Goal: Task Accomplishment & Management: Manage account settings

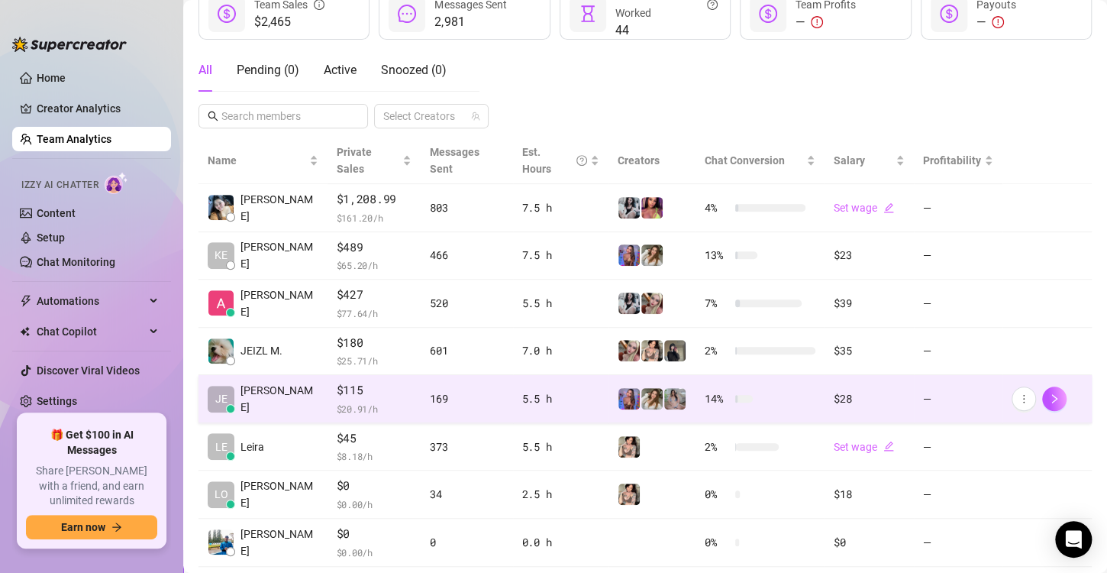
scroll to position [228, 0]
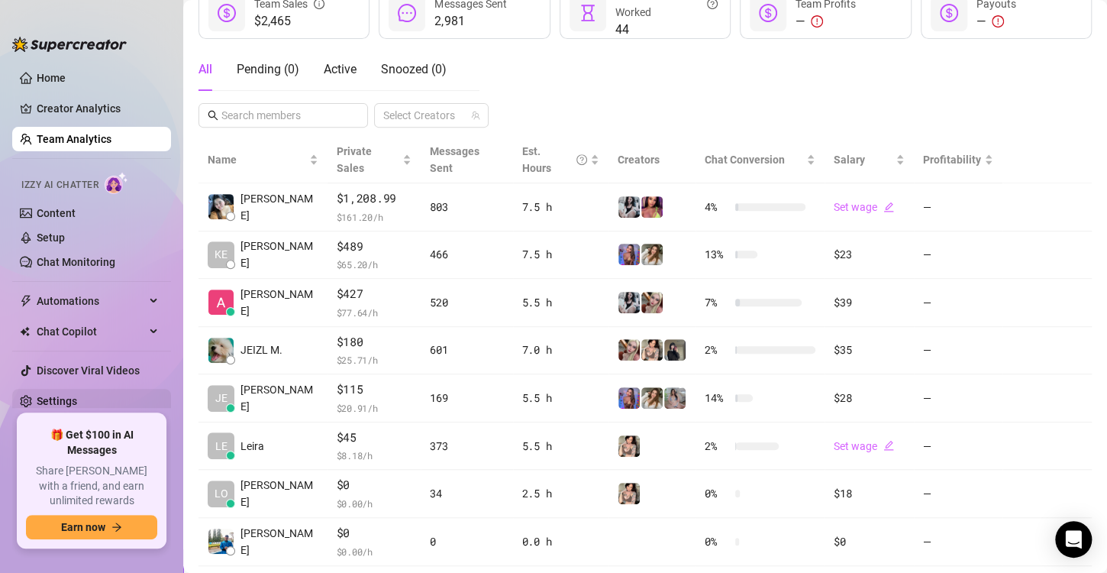
click at [77, 402] on link "Settings" at bounding box center [57, 401] width 40 height 12
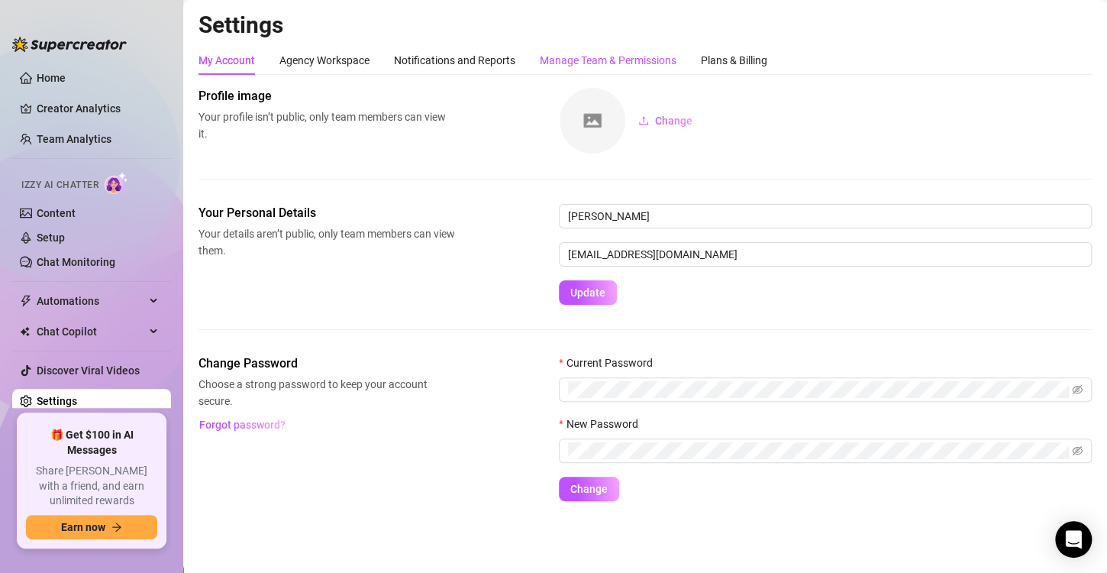
click at [601, 56] on div "Manage Team & Permissions" at bounding box center [608, 60] width 137 height 17
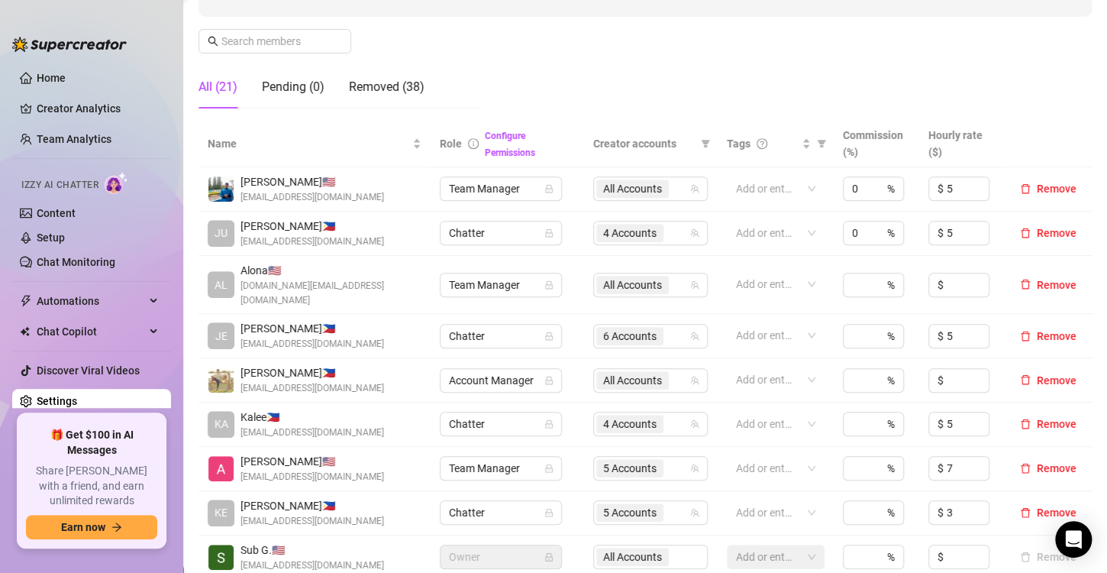
scroll to position [254, 0]
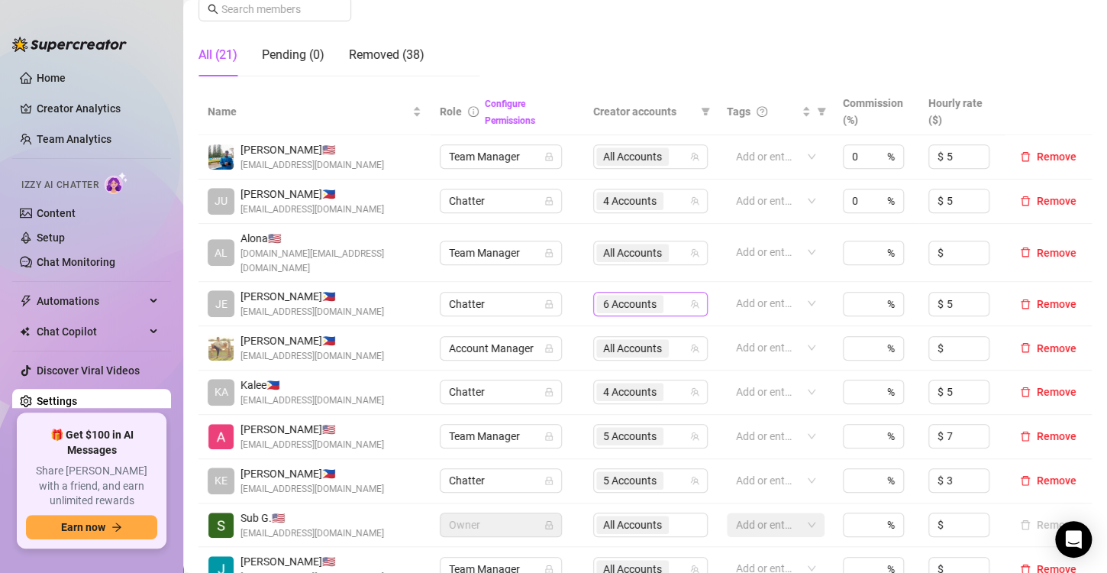
click at [644, 296] on span "6 Accounts" at bounding box center [629, 304] width 53 height 17
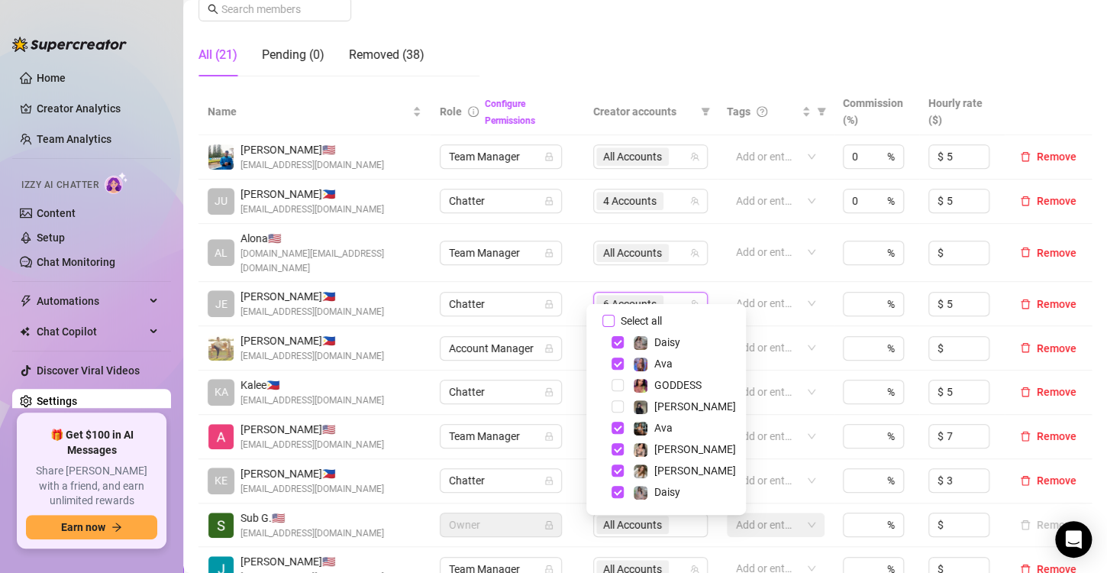
click at [646, 316] on span "Select all" at bounding box center [641, 320] width 53 height 17
click at [615, 316] on input "Select all" at bounding box center [608, 321] width 12 height 12
click at [646, 316] on span "Select all" at bounding box center [641, 320] width 53 height 17
click at [615, 316] on input "Select all" at bounding box center [608, 321] width 12 height 12
checkbox input "false"
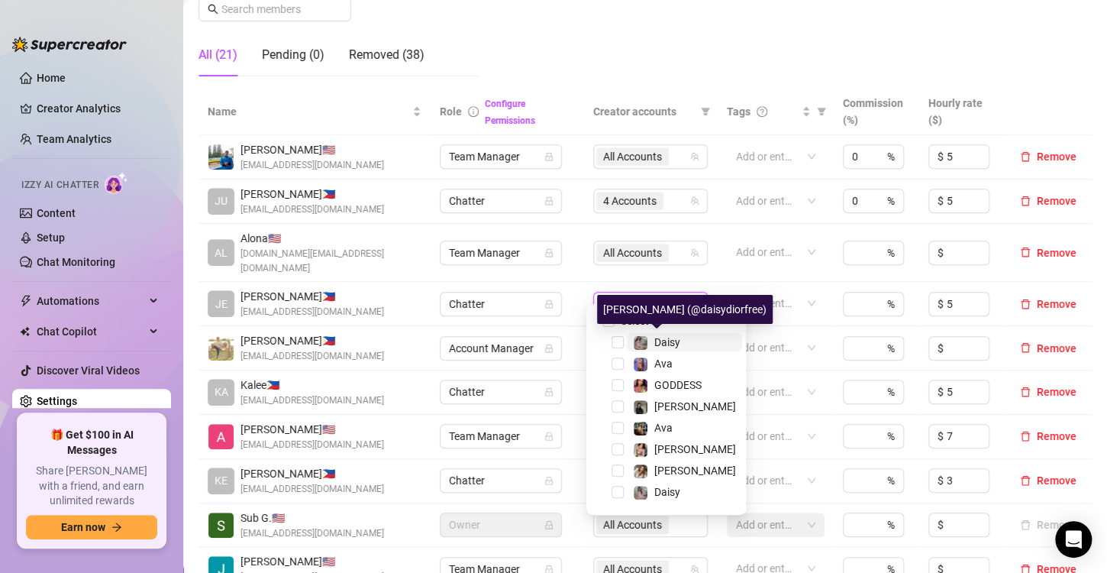
click at [669, 341] on span "Daisy" at bounding box center [667, 342] width 26 height 12
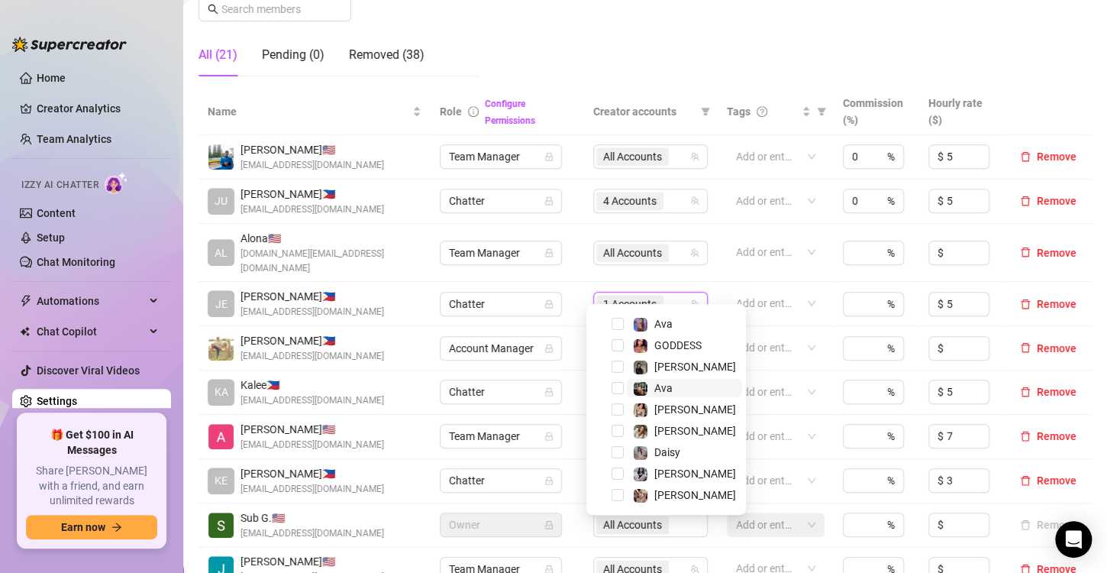
scroll to position [39, 0]
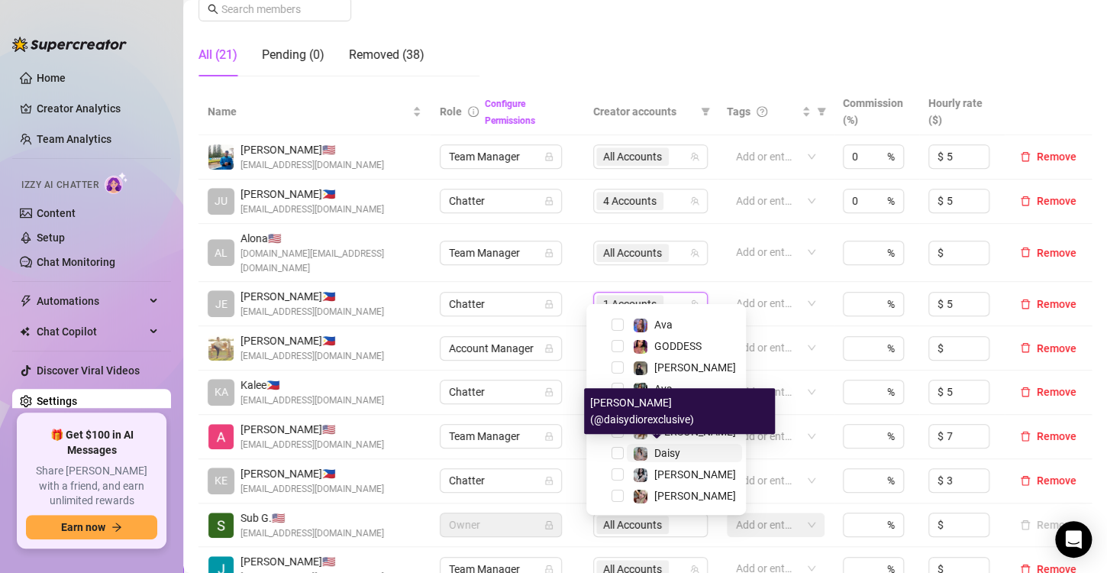
click at [678, 449] on span "Daisy" at bounding box center [667, 453] width 26 height 12
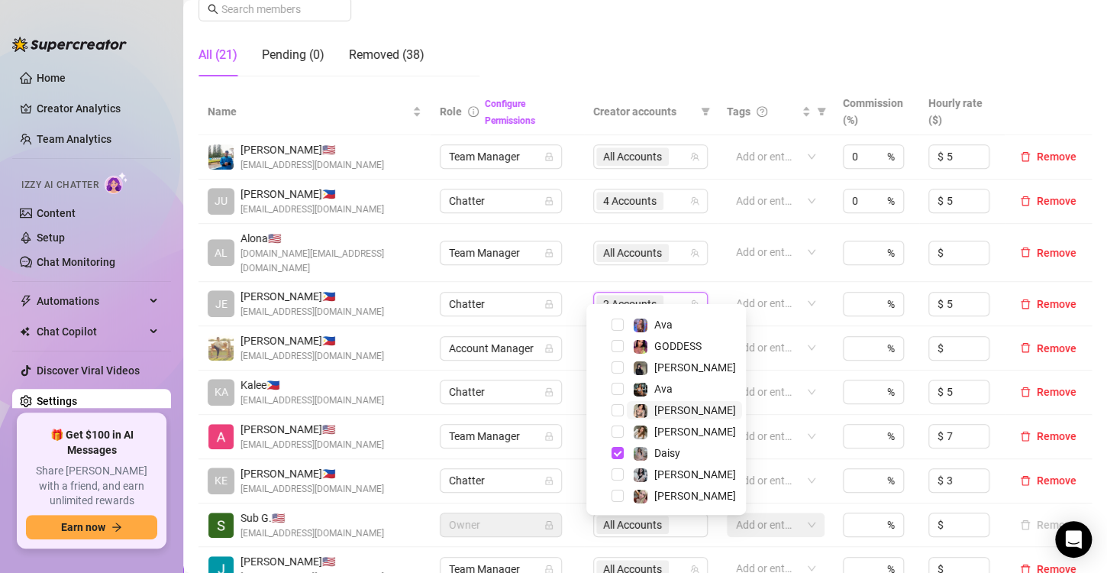
click at [686, 409] on span "[PERSON_NAME]" at bounding box center [684, 410] width 115 height 18
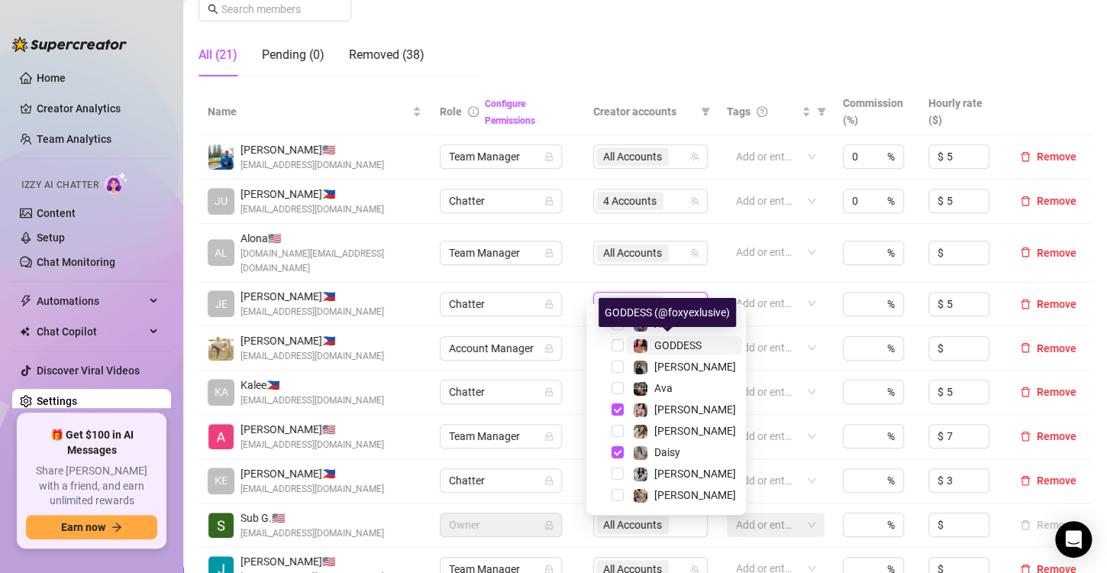
click at [680, 349] on span "GODDESS" at bounding box center [677, 345] width 47 height 12
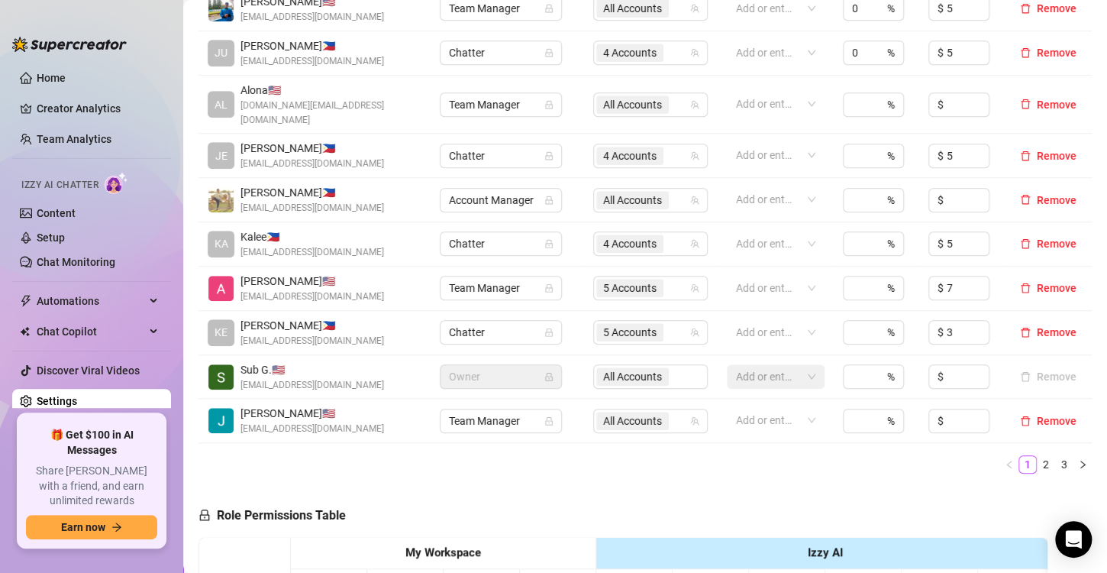
scroll to position [434, 0]
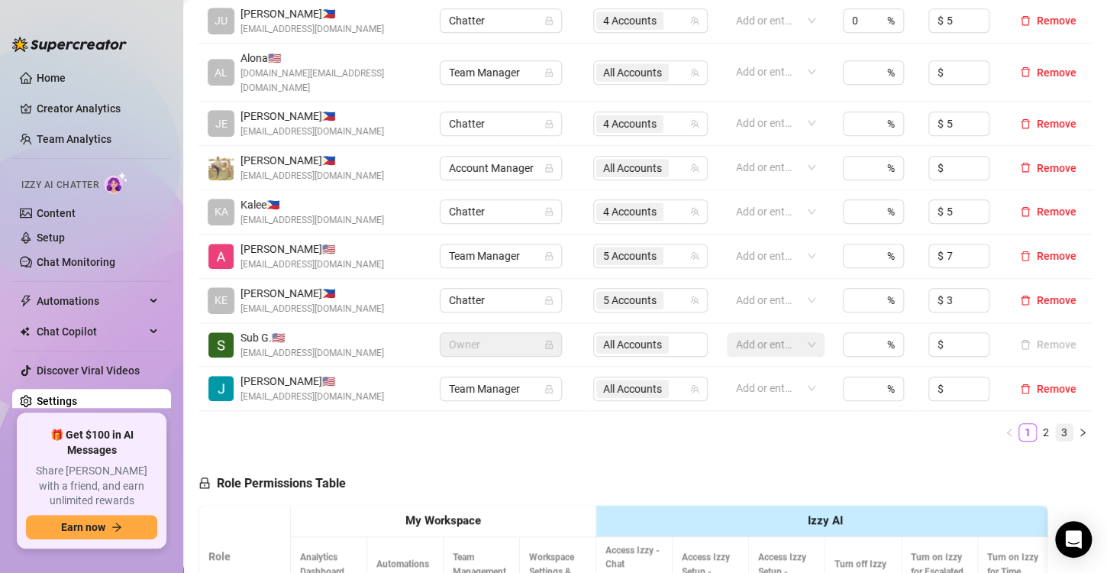
click at [1056, 424] on link "3" at bounding box center [1064, 432] width 17 height 17
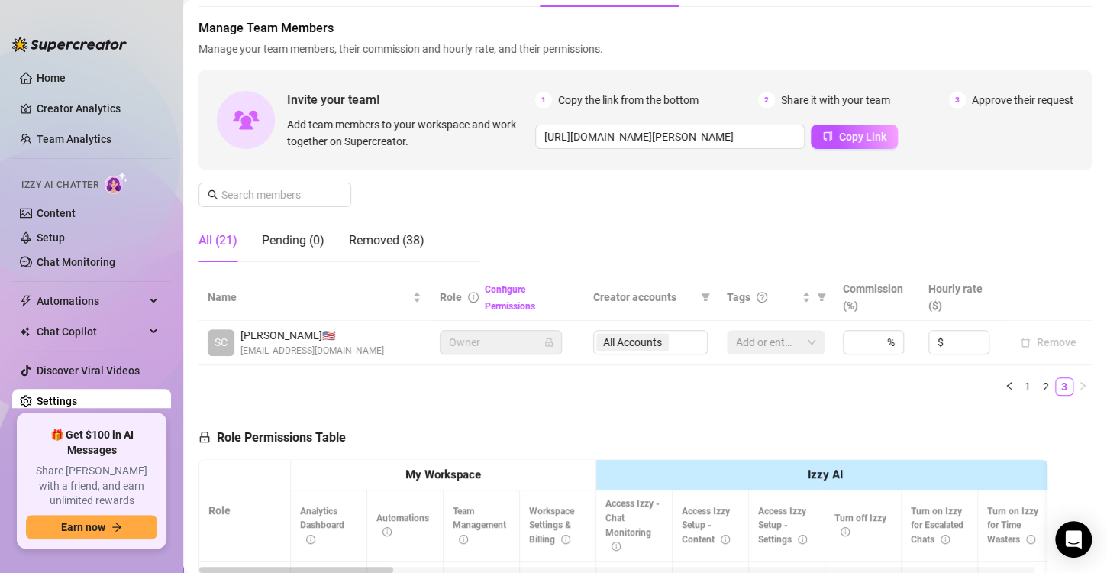
scroll to position [69, 0]
click at [1038, 378] on link "2" at bounding box center [1046, 385] width 17 height 17
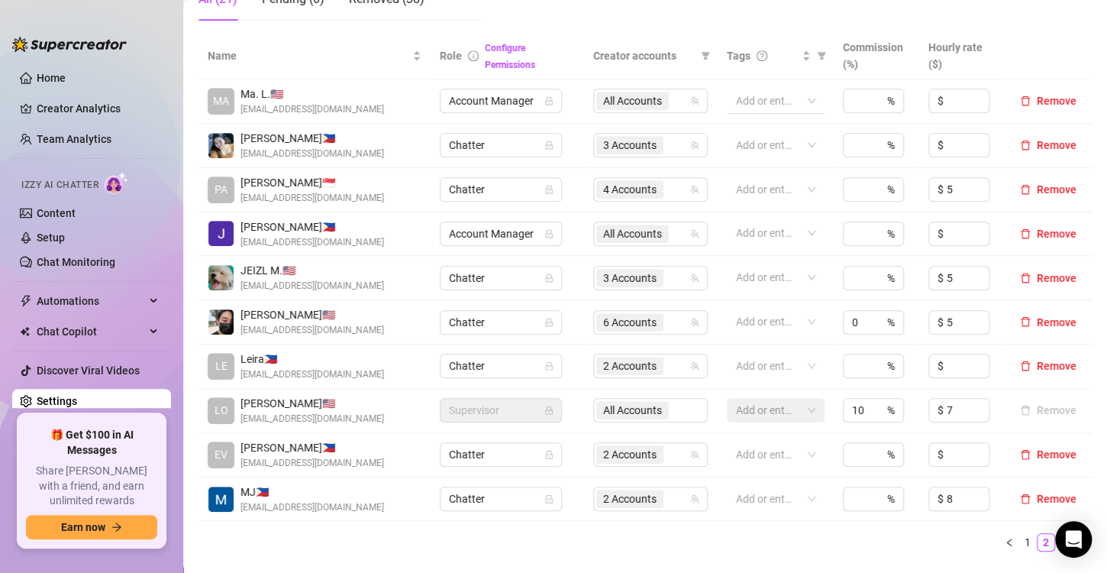
scroll to position [310, 0]
click at [671, 353] on div "2 Accounts" at bounding box center [650, 365] width 115 height 24
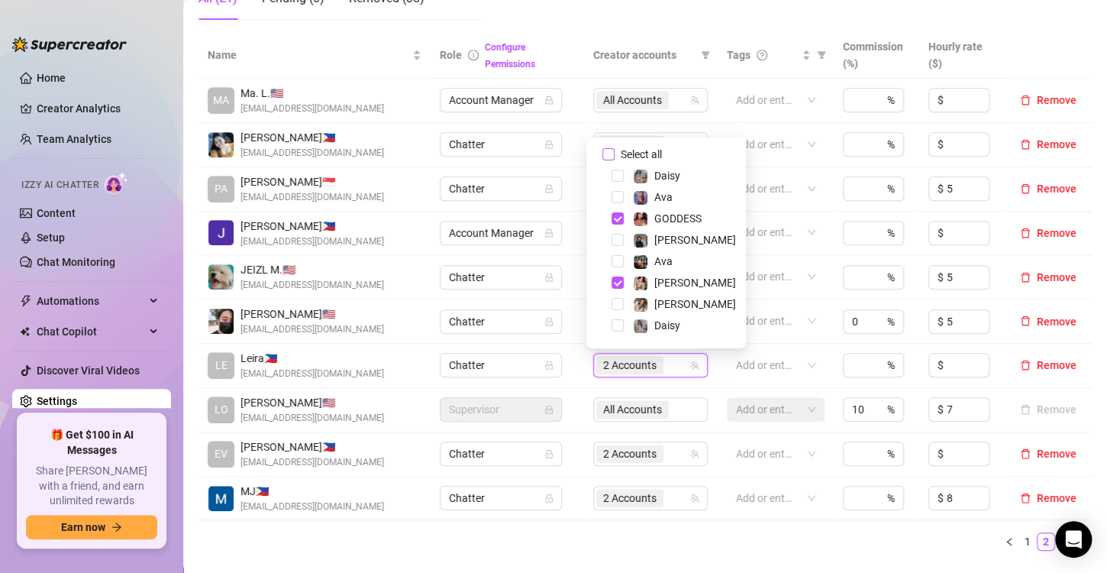
click at [655, 152] on span "Select all" at bounding box center [641, 154] width 53 height 17
click at [615, 152] on input "Select all" at bounding box center [608, 154] width 12 height 12
click at [655, 152] on span "Select all" at bounding box center [641, 154] width 53 height 17
click at [615, 152] on input "Select all" at bounding box center [608, 154] width 12 height 12
checkbox input "false"
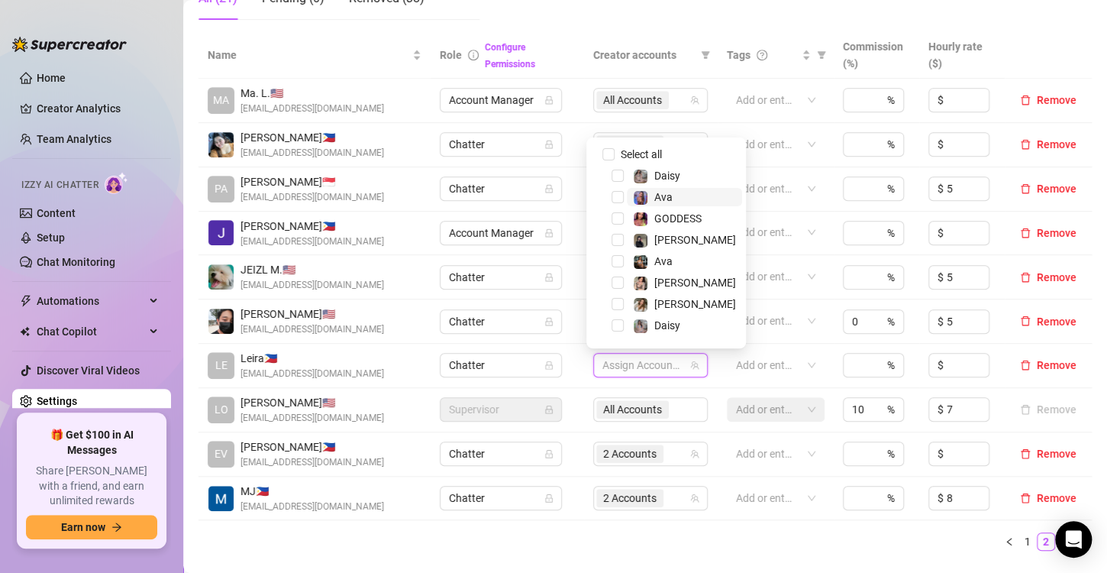
click at [664, 197] on span "Ava" at bounding box center [663, 197] width 18 height 12
click at [674, 263] on span "Ava" at bounding box center [684, 261] width 115 height 18
click at [679, 302] on span "[PERSON_NAME]" at bounding box center [695, 304] width 82 height 12
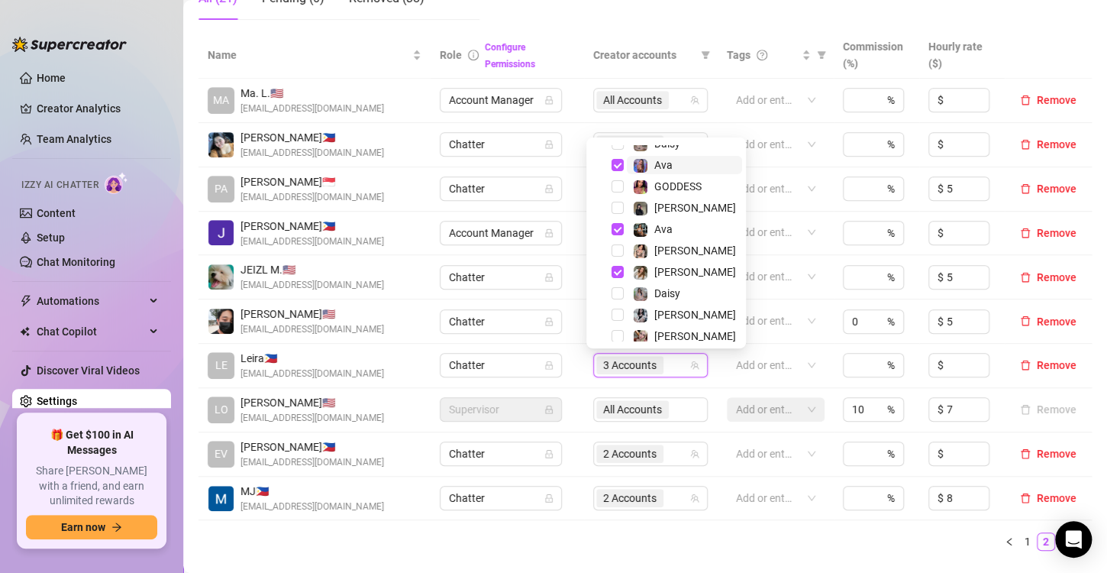
scroll to position [40, 0]
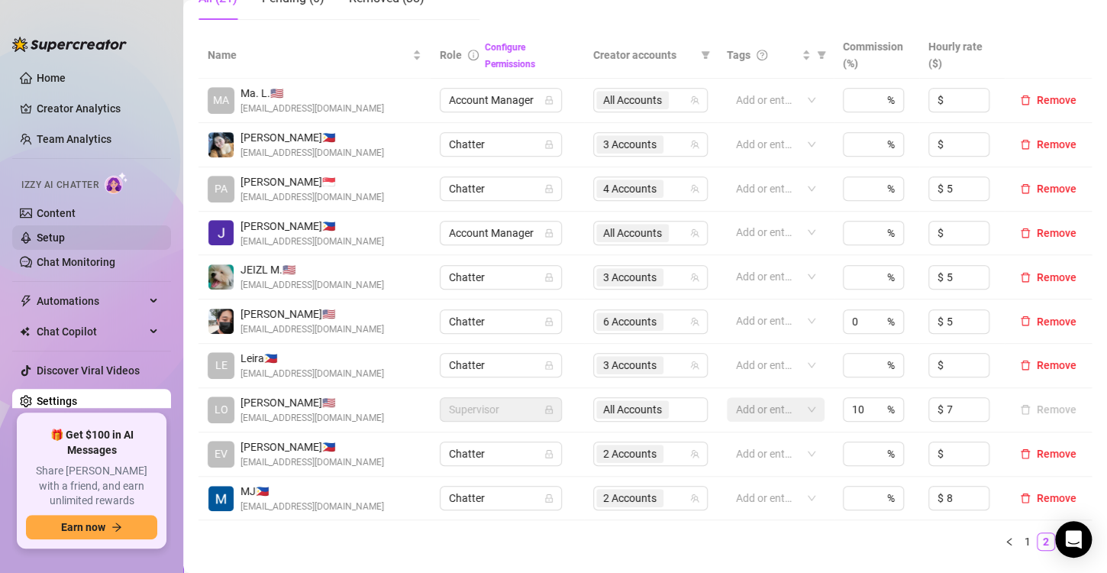
click at [65, 243] on link "Setup" at bounding box center [51, 237] width 28 height 12
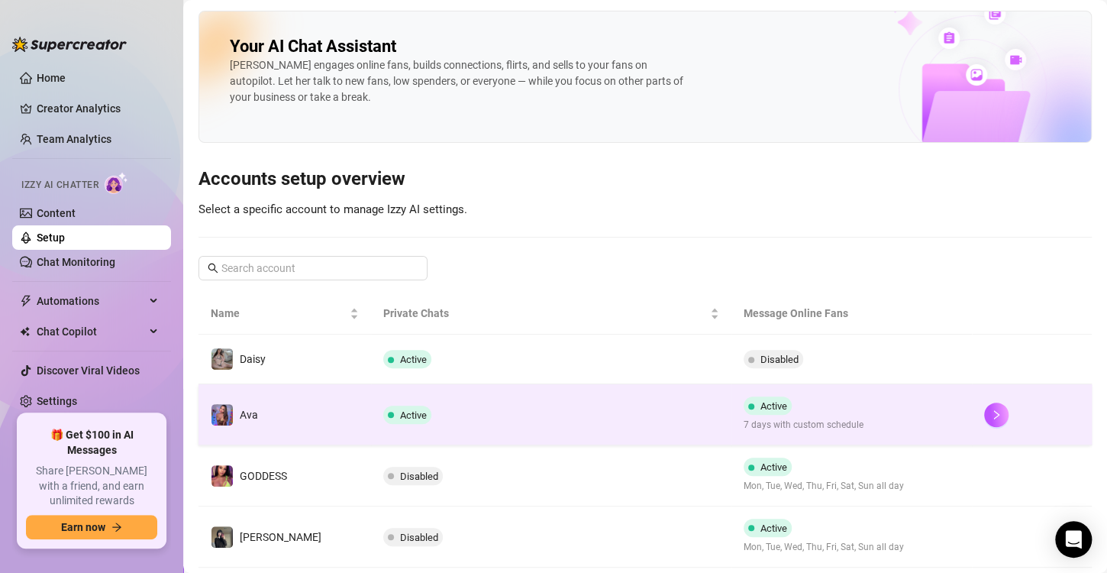
click at [616, 399] on td "Active" at bounding box center [551, 414] width 360 height 61
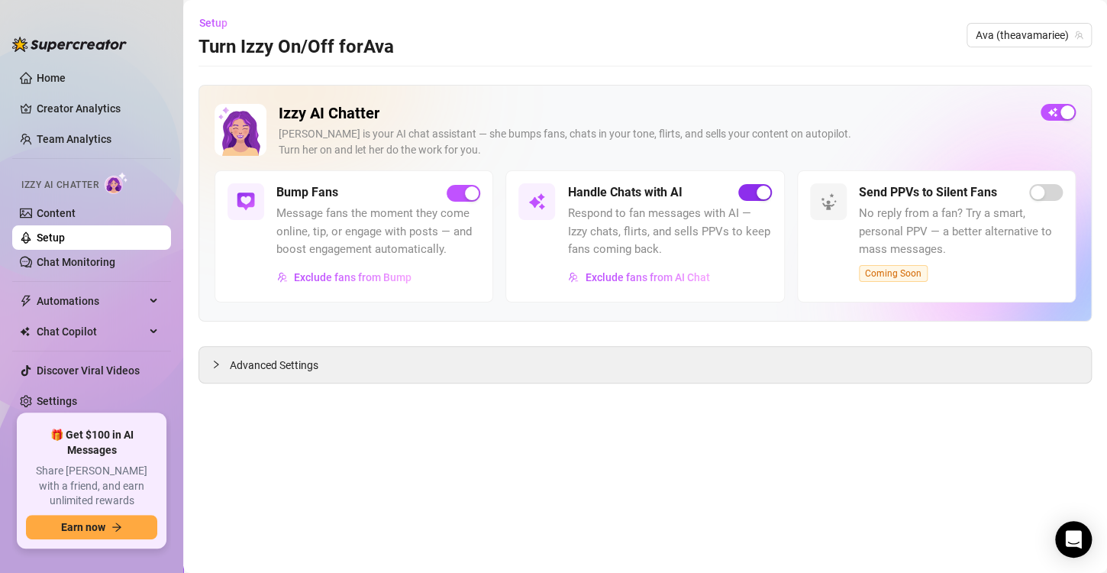
click at [766, 189] on div "button" at bounding box center [764, 193] width 14 height 14
click at [65, 235] on link "Setup" at bounding box center [51, 237] width 28 height 12
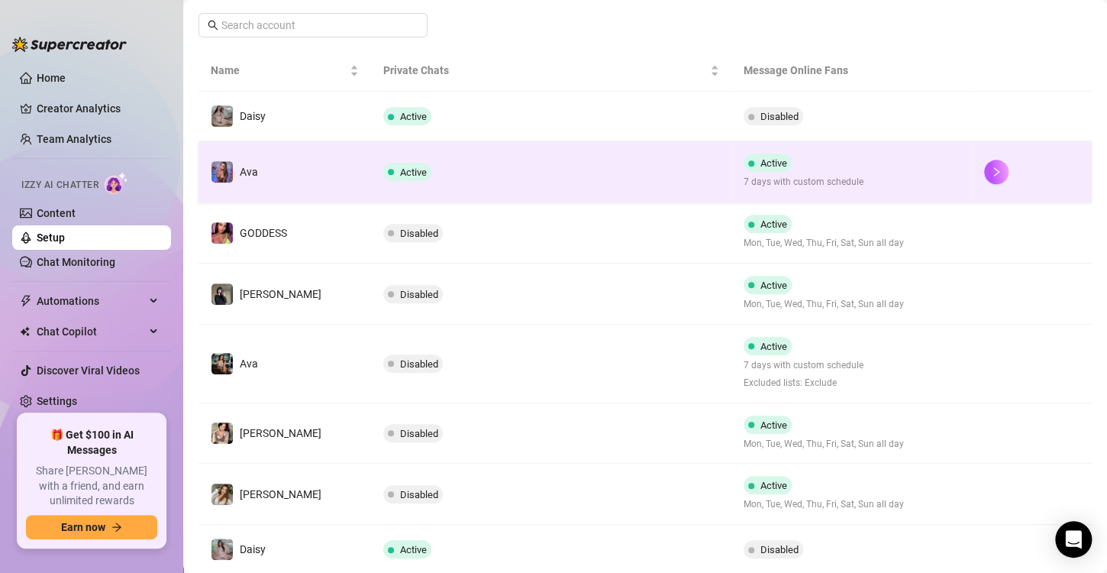
scroll to position [259, 0]
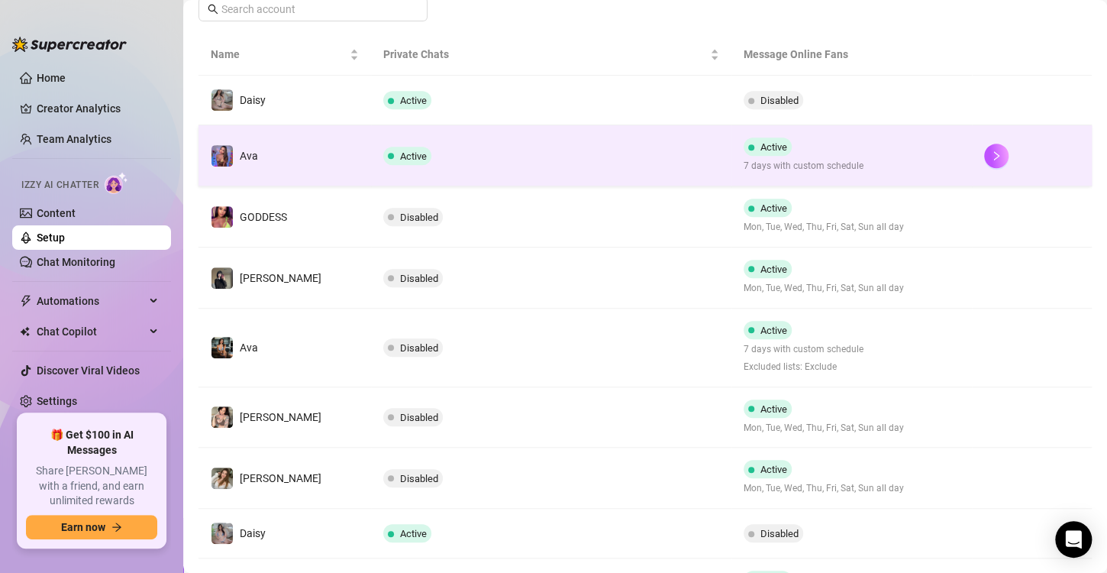
click at [528, 160] on td "Active" at bounding box center [551, 155] width 360 height 61
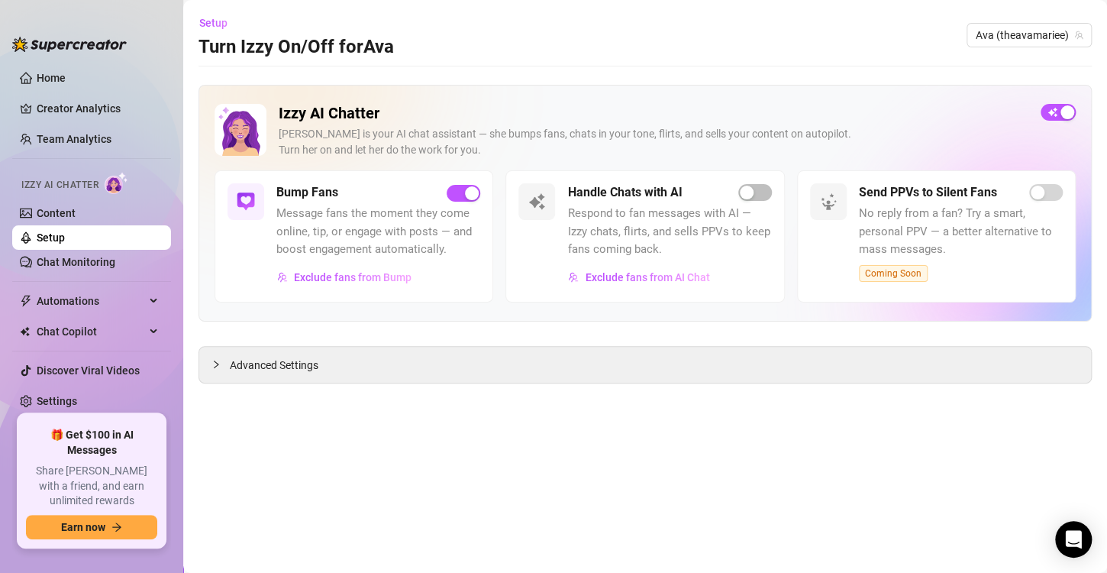
click at [65, 238] on link "Setup" at bounding box center [51, 237] width 28 height 12
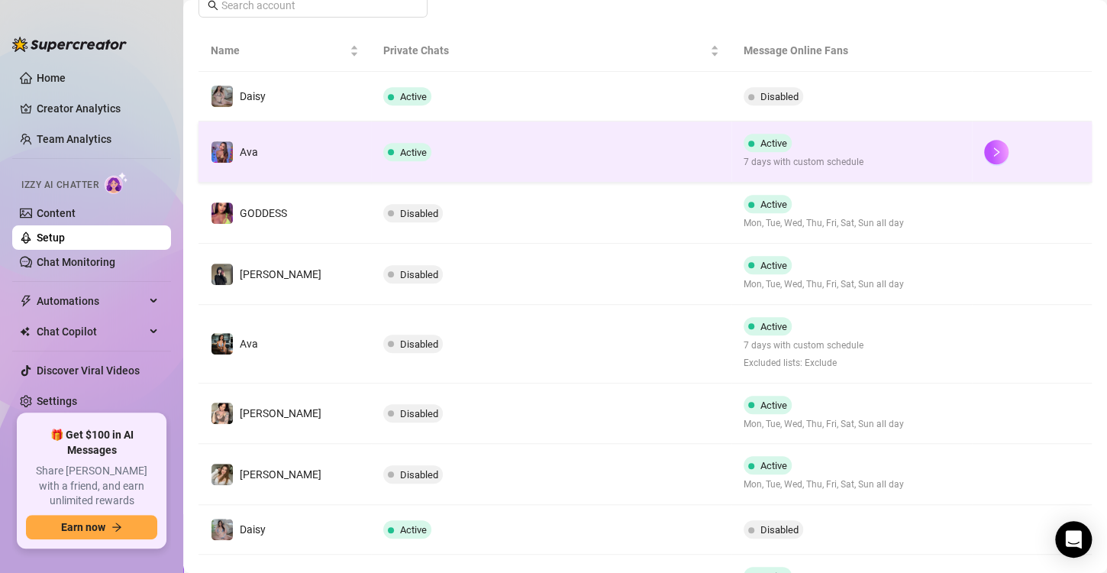
scroll to position [281, 0]
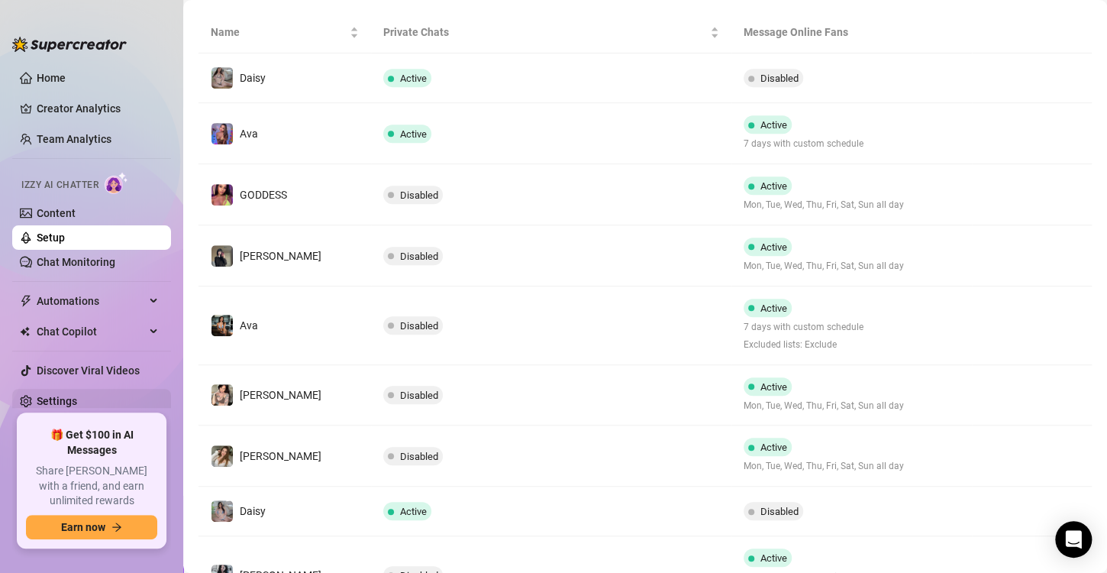
click at [77, 402] on link "Settings" at bounding box center [57, 401] width 40 height 12
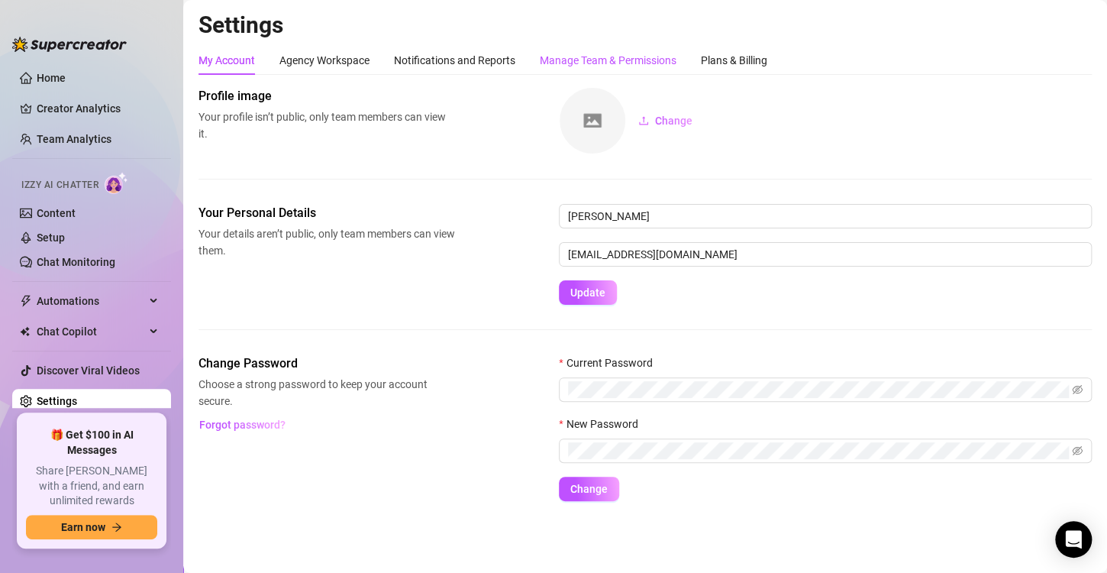
click at [659, 58] on div "Manage Team & Permissions" at bounding box center [608, 60] width 137 height 17
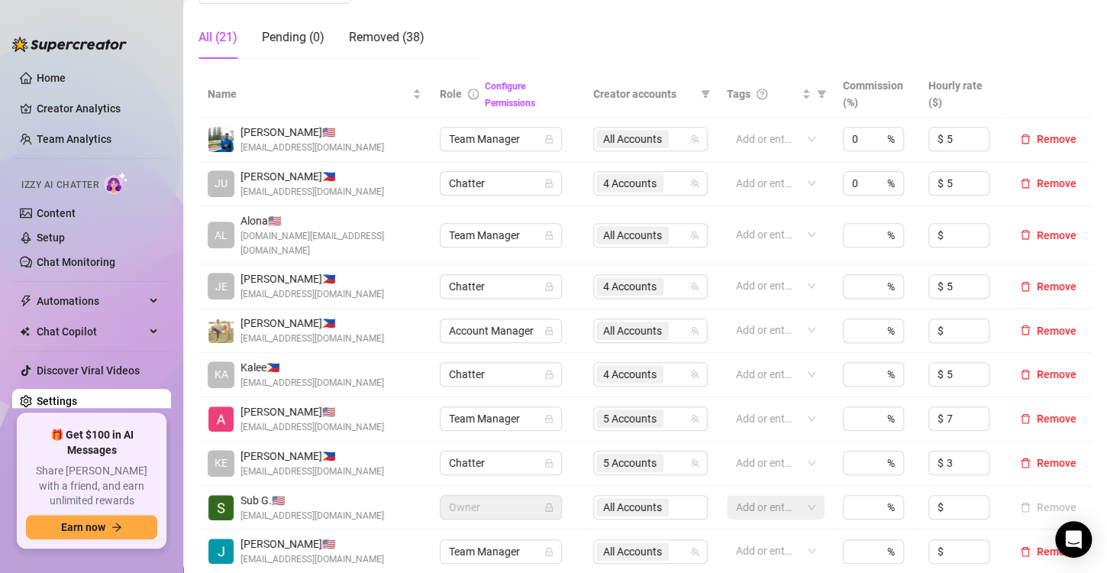
scroll to position [313, 0]
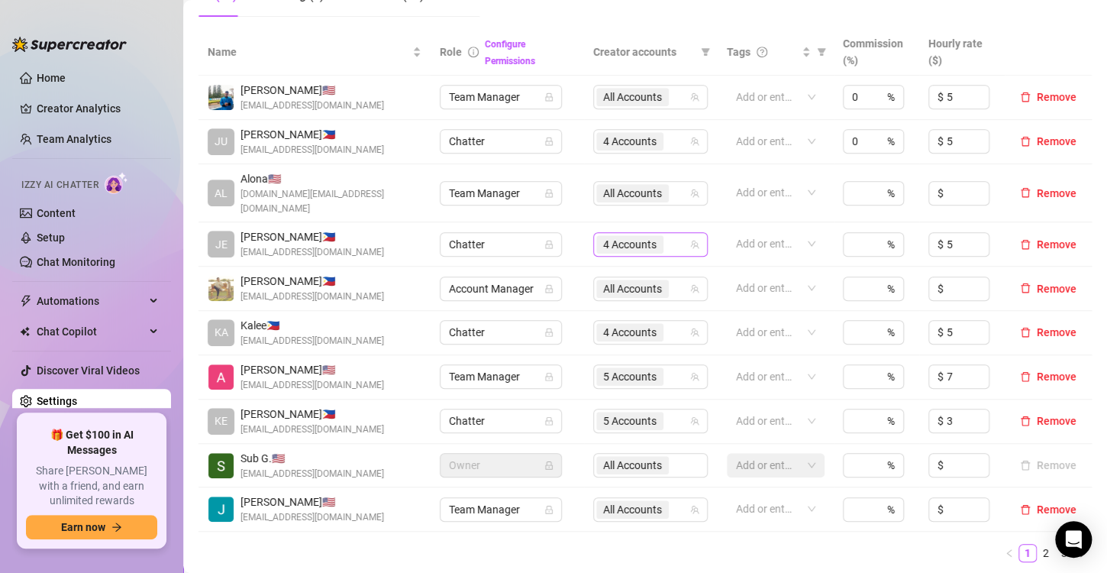
click at [638, 236] on span "4 Accounts" at bounding box center [629, 244] width 53 height 17
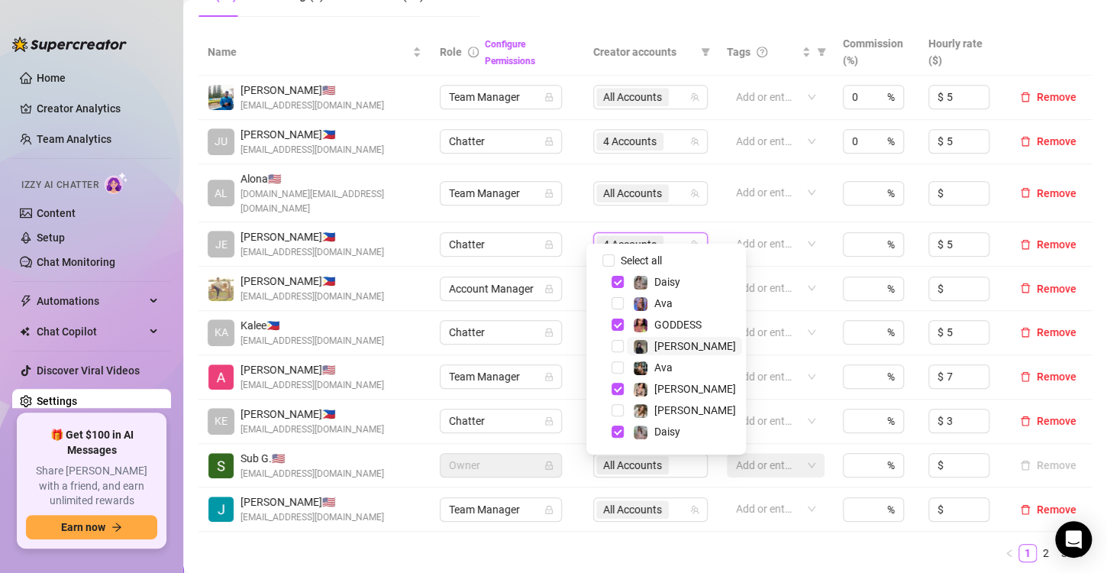
click at [670, 351] on span "[PERSON_NAME]" at bounding box center [695, 346] width 82 height 12
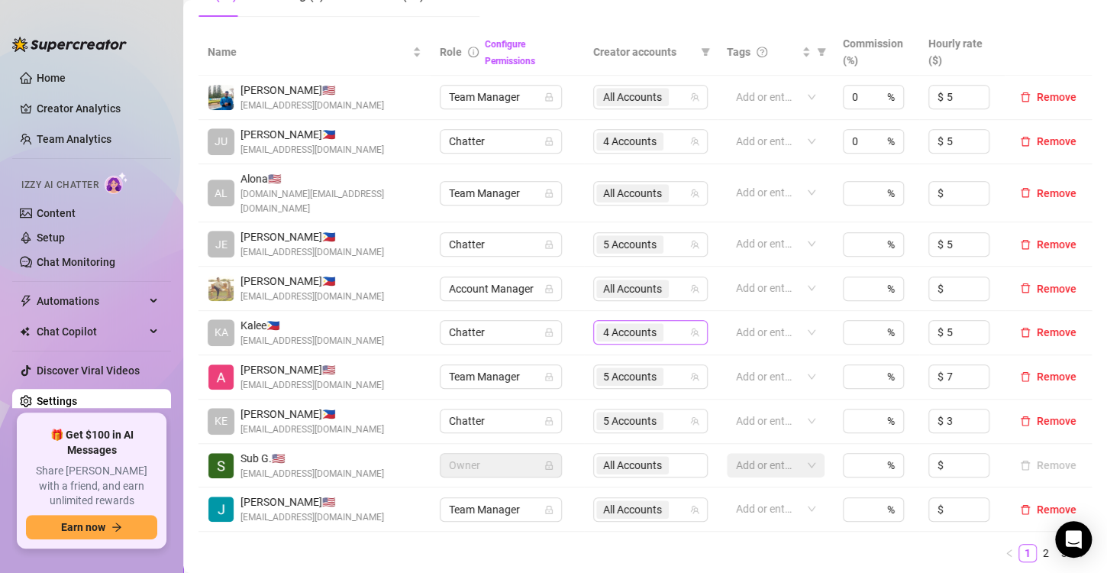
click at [638, 324] on span "4 Accounts" at bounding box center [629, 332] width 53 height 17
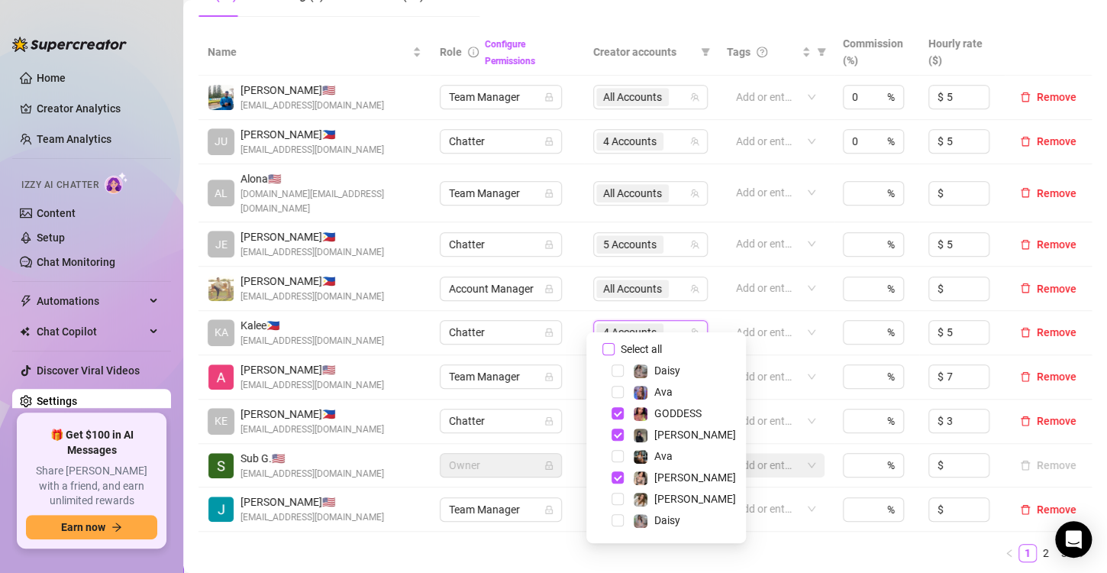
click at [656, 344] on span "Select all" at bounding box center [641, 349] width 53 height 17
click at [615, 344] on input "Select all" at bounding box center [608, 349] width 12 height 12
click at [656, 344] on span "Select all" at bounding box center [641, 349] width 53 height 17
click at [615, 344] on input "Select all" at bounding box center [608, 349] width 12 height 12
checkbox input "false"
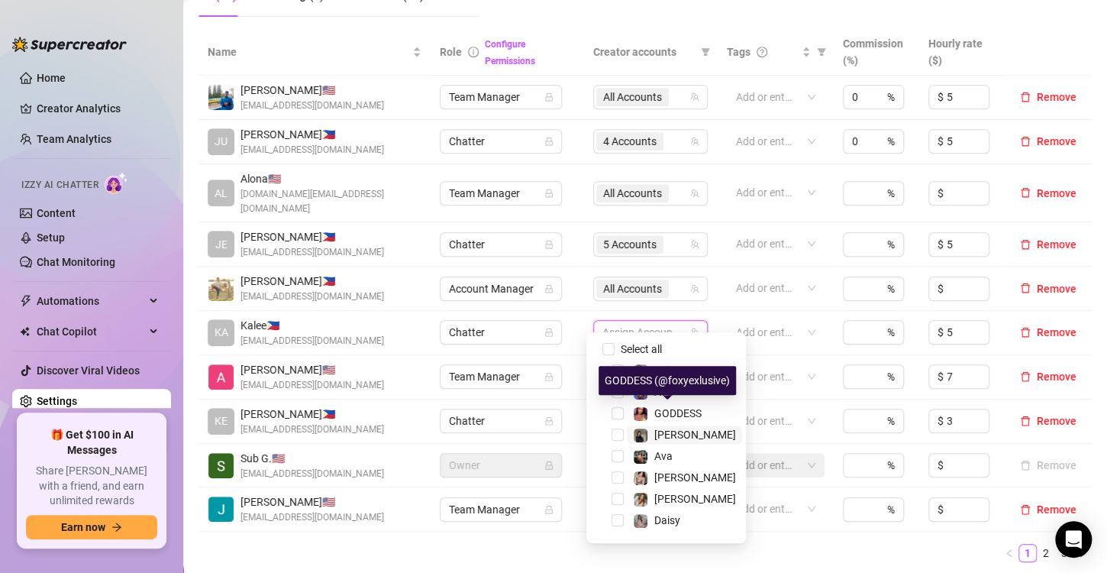
click at [670, 435] on span "[PERSON_NAME]" at bounding box center [695, 434] width 82 height 12
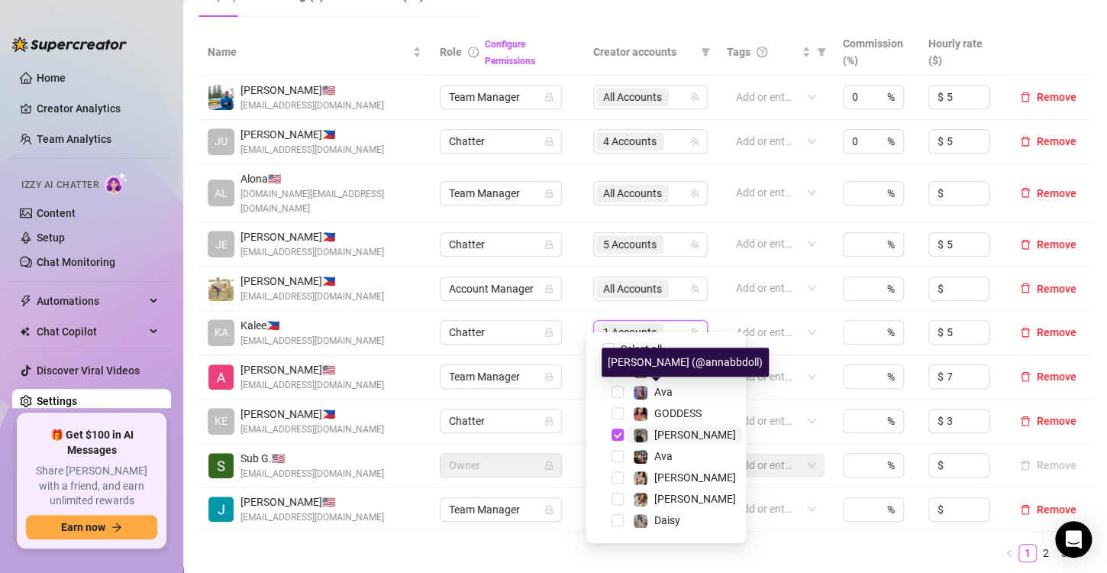
scroll to position [40, 0]
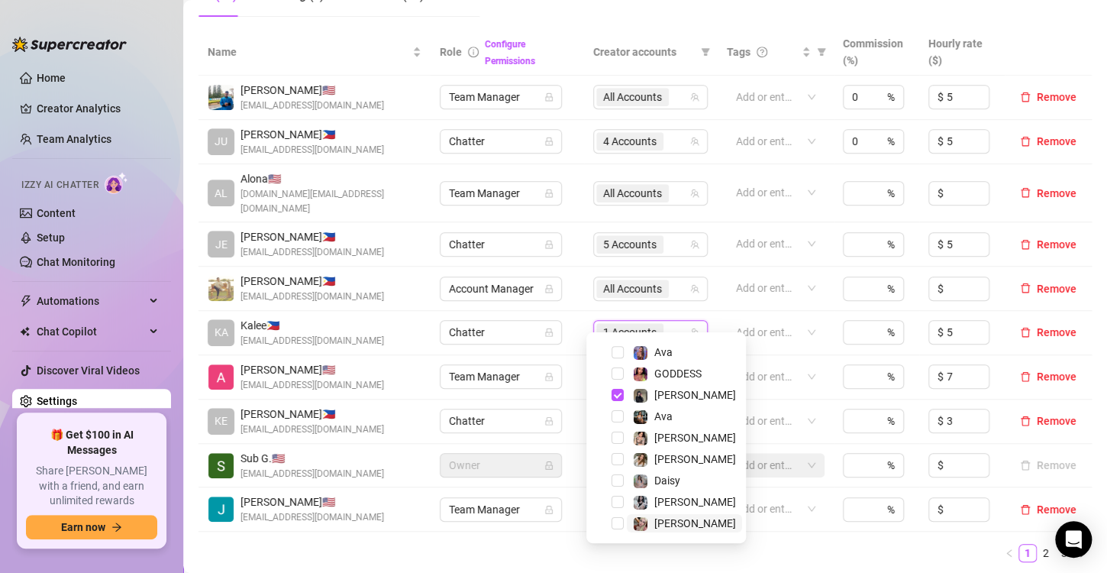
click at [671, 528] on span "[PERSON_NAME]" at bounding box center [695, 523] width 82 height 12
click at [763, 547] on div "Name Role Configure Permissions Creator accounts Tags Commission (%) Hourly rat…" at bounding box center [645, 301] width 893 height 545
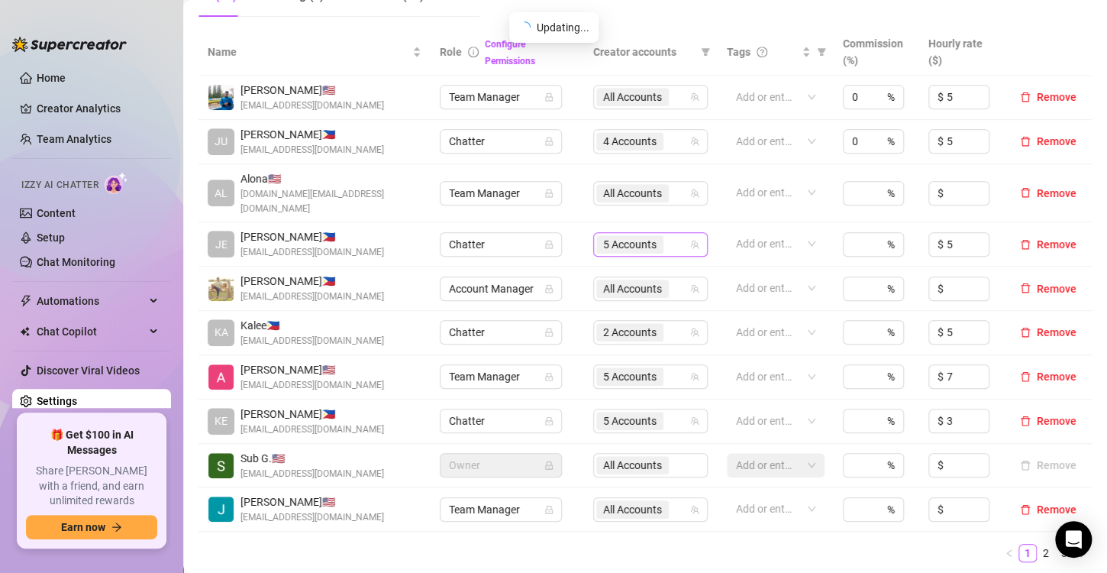
scroll to position [298, 0]
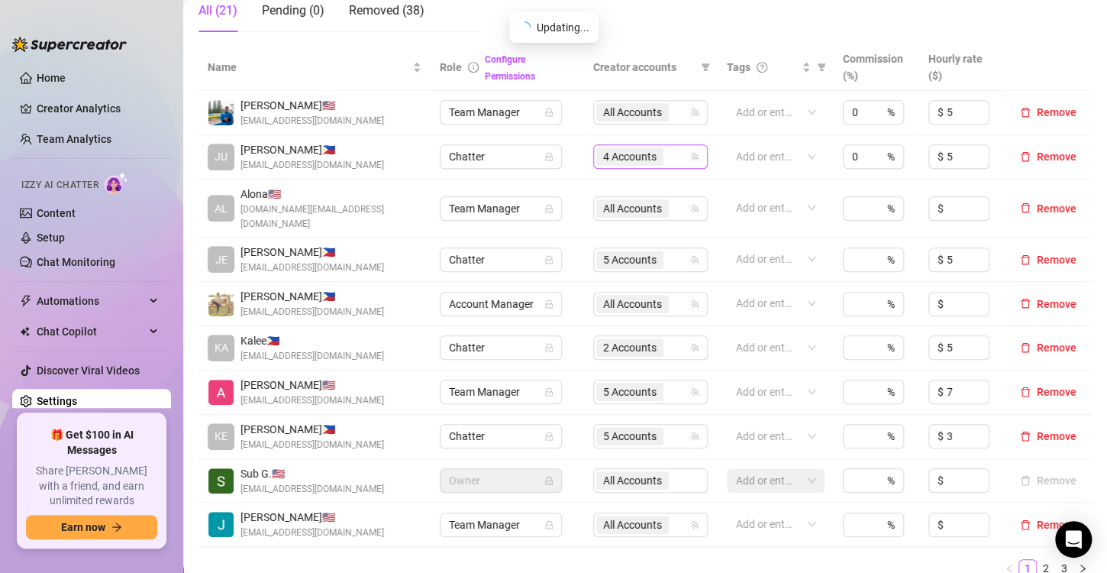
click at [622, 160] on span "4 Accounts" at bounding box center [629, 156] width 53 height 17
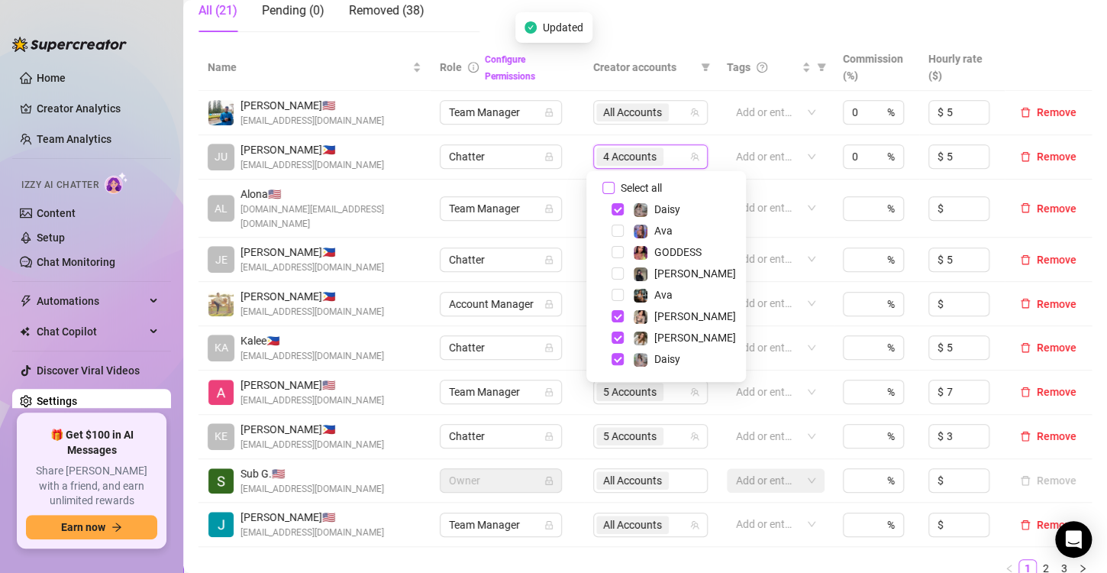
click at [639, 186] on span "Select all" at bounding box center [641, 187] width 53 height 17
click at [615, 186] on input "Select all" at bounding box center [608, 188] width 12 height 12
click at [639, 186] on span "Select all" at bounding box center [641, 187] width 53 height 17
click at [615, 186] on input "Select all" at bounding box center [608, 188] width 12 height 12
checkbox input "false"
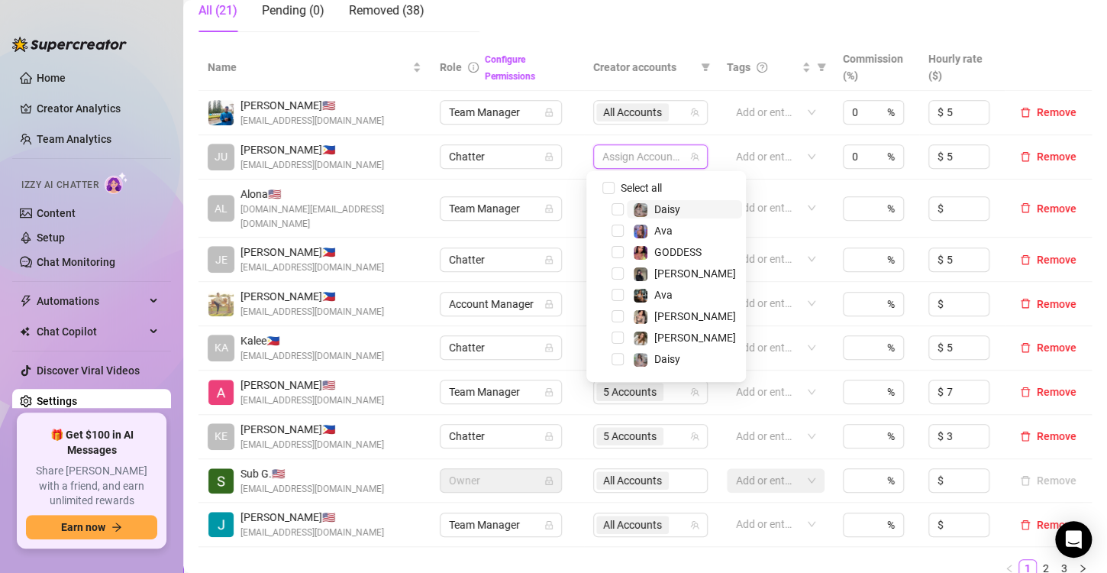
click at [650, 208] on div "Daisy" at bounding box center [656, 209] width 47 height 18
click at [661, 234] on span "Ava" at bounding box center [663, 231] width 18 height 12
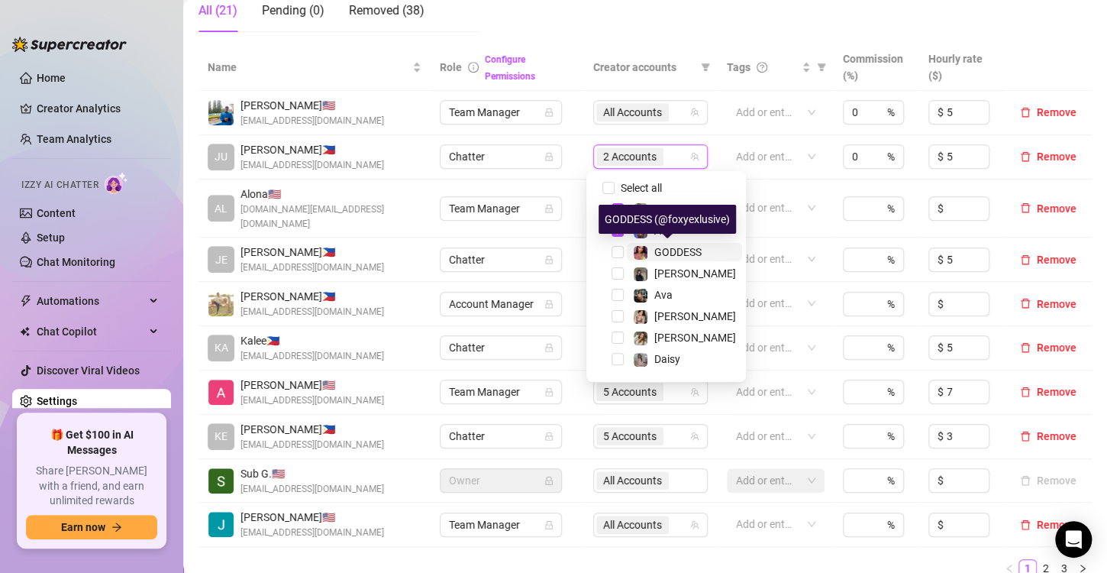
click at [671, 253] on span "GODDESS" at bounding box center [677, 252] width 47 height 12
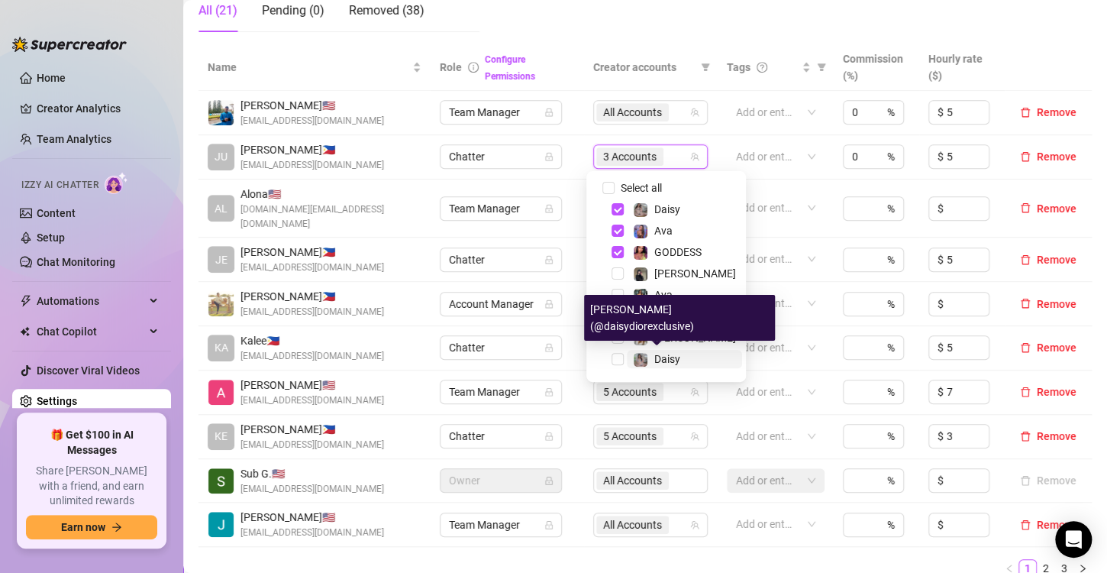
click at [680, 359] on span "Daisy" at bounding box center [667, 359] width 26 height 12
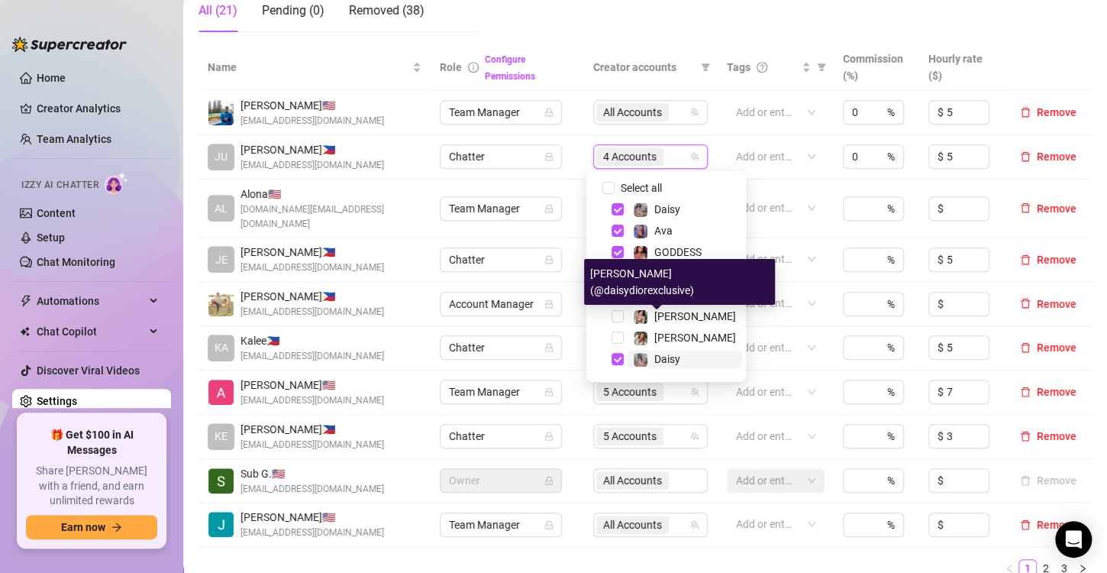
scroll to position [40, 0]
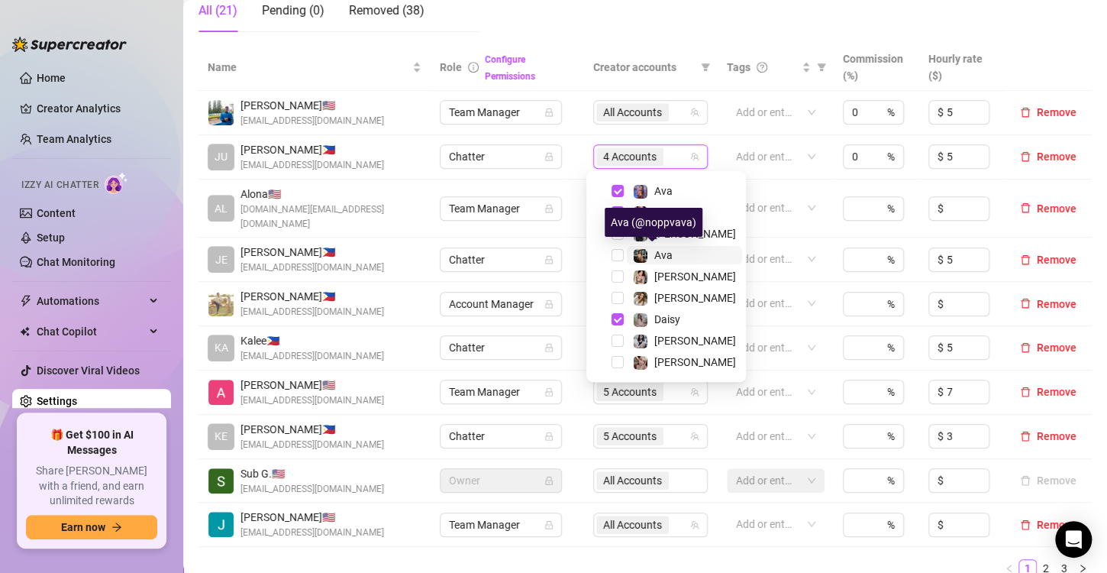
click at [671, 254] on span "Ava" at bounding box center [663, 255] width 18 height 12
click at [602, 553] on div "Name Role Configure Permissions Creator accounts Tags Commission (%) Hourly rat…" at bounding box center [645, 316] width 893 height 545
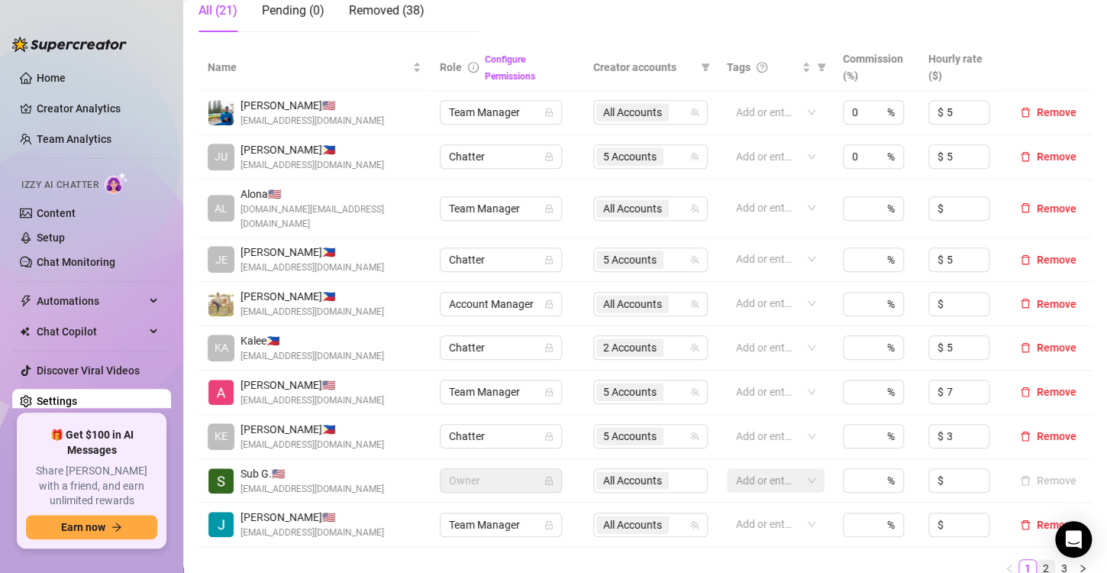
click at [1038, 560] on link "2" at bounding box center [1046, 568] width 17 height 17
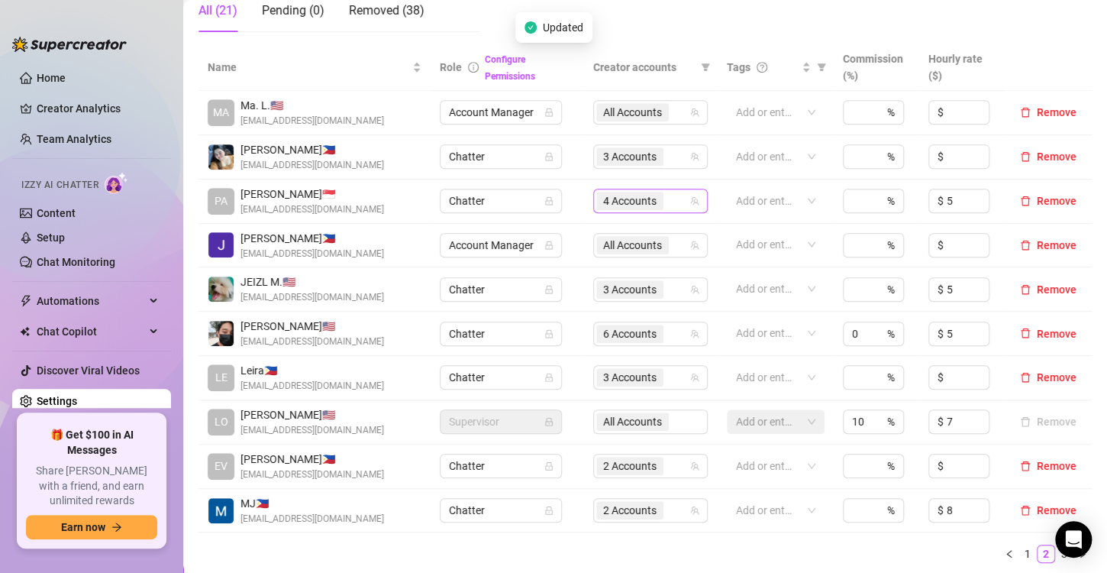
click at [644, 201] on span "4 Accounts" at bounding box center [629, 200] width 53 height 17
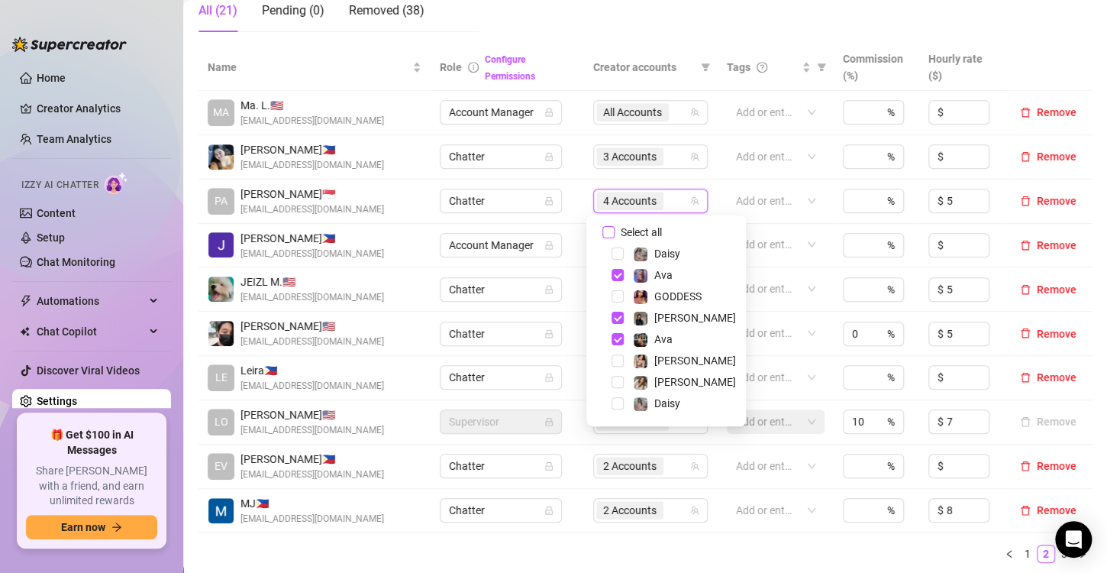
click at [615, 236] on span "Select all" at bounding box center [641, 232] width 53 height 17
click at [615, 236] on input "Select all" at bounding box center [608, 232] width 12 height 12
click at [615, 236] on span "Select all" at bounding box center [641, 232] width 53 height 17
click at [615, 236] on input "Select all" at bounding box center [608, 232] width 12 height 12
checkbox input "false"
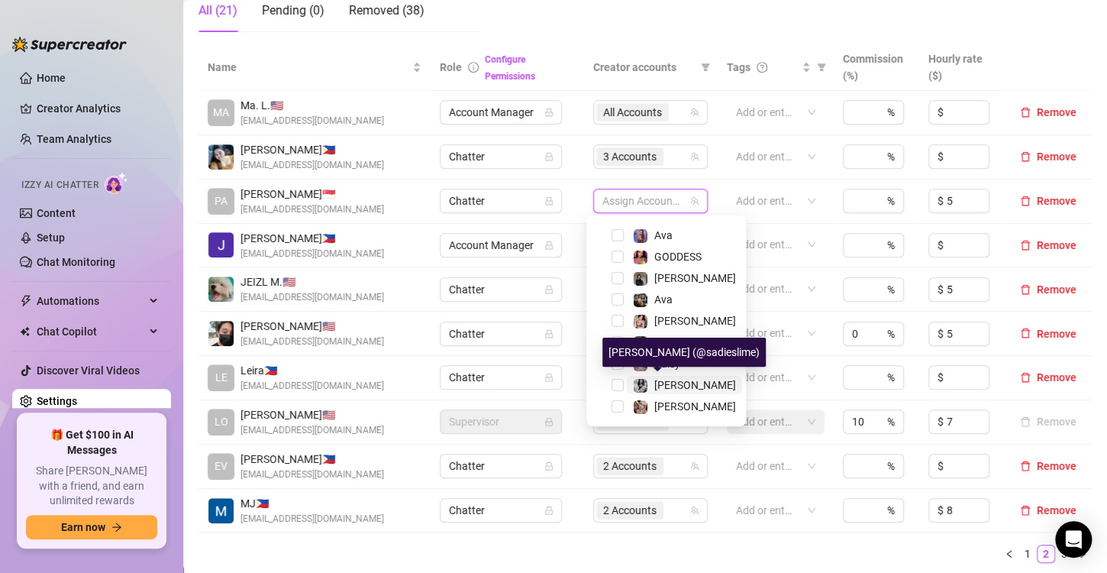
click at [665, 382] on span "[PERSON_NAME]" at bounding box center [695, 385] width 82 height 12
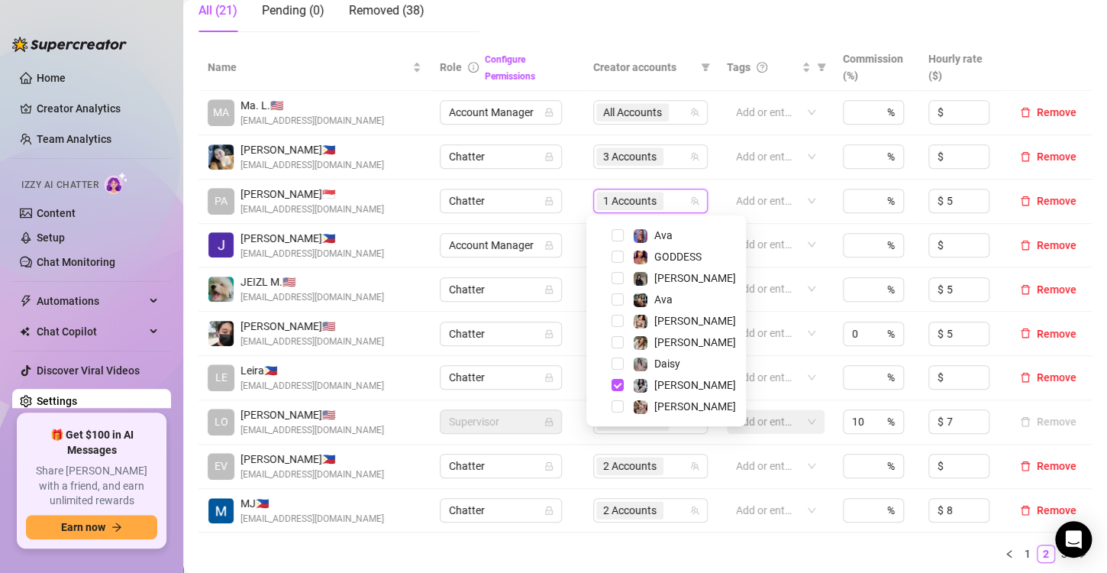
click at [641, 553] on ul "1 2 3" at bounding box center [645, 553] width 893 height 18
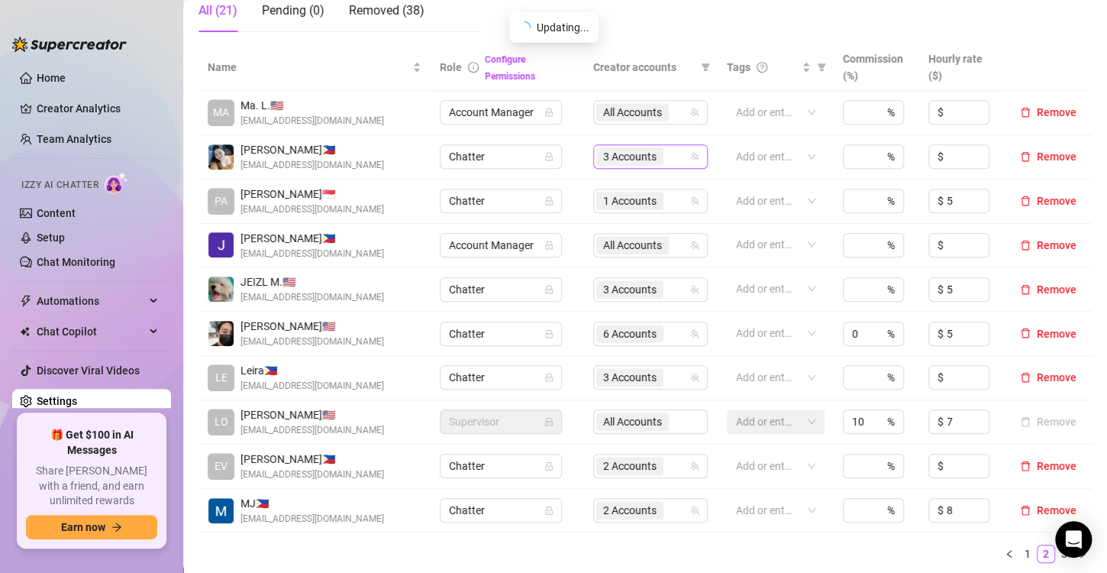
click at [636, 157] on span "3 Accounts" at bounding box center [629, 156] width 53 height 17
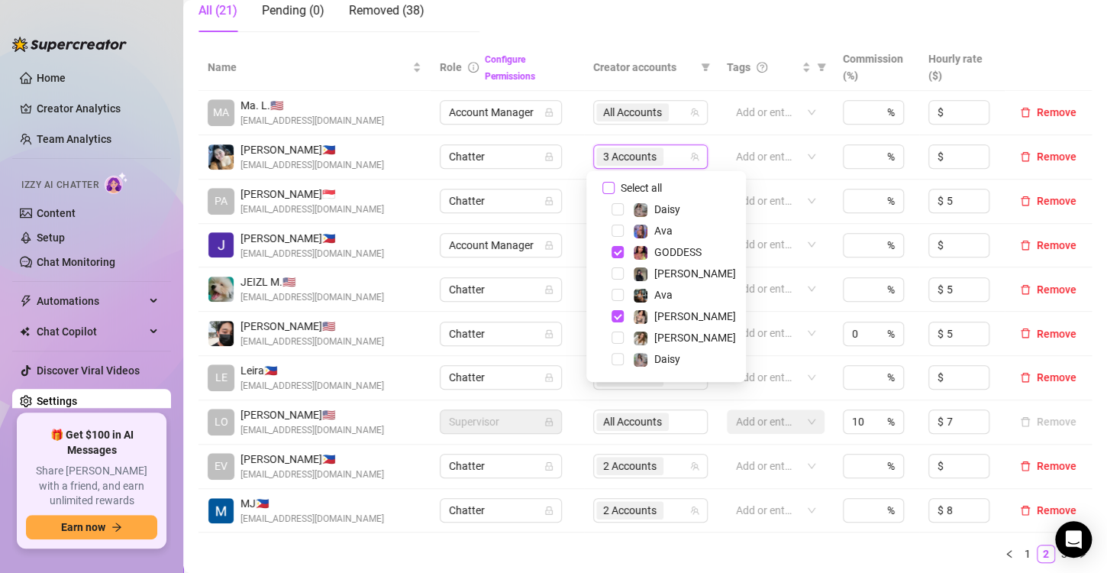
click at [659, 188] on span "Select all" at bounding box center [641, 187] width 53 height 17
click at [615, 188] on input "Select all" at bounding box center [608, 188] width 12 height 12
click at [659, 188] on span "Select all" at bounding box center [641, 187] width 53 height 17
click at [615, 188] on input "Select all" at bounding box center [608, 188] width 12 height 12
checkbox input "false"
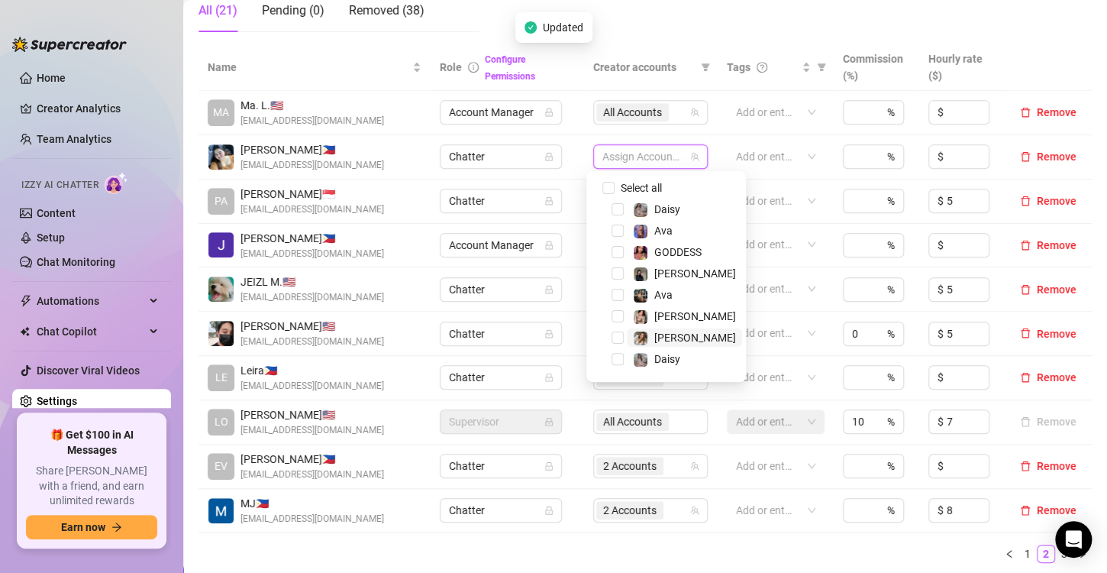
click at [670, 331] on span "[PERSON_NAME]" at bounding box center [695, 337] width 82 height 12
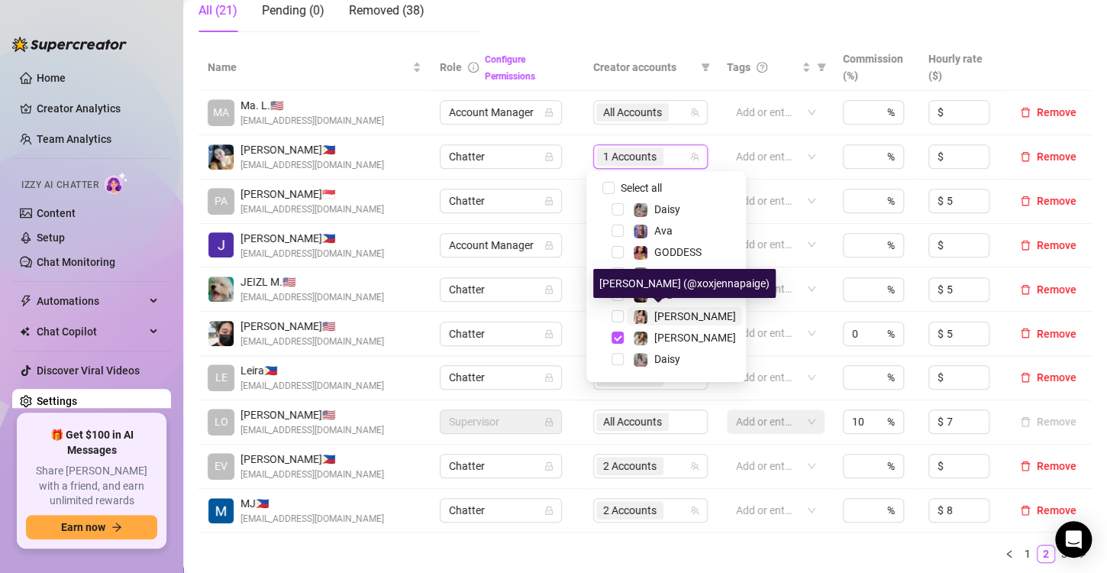
click at [672, 315] on span "[PERSON_NAME]" at bounding box center [695, 316] width 82 height 12
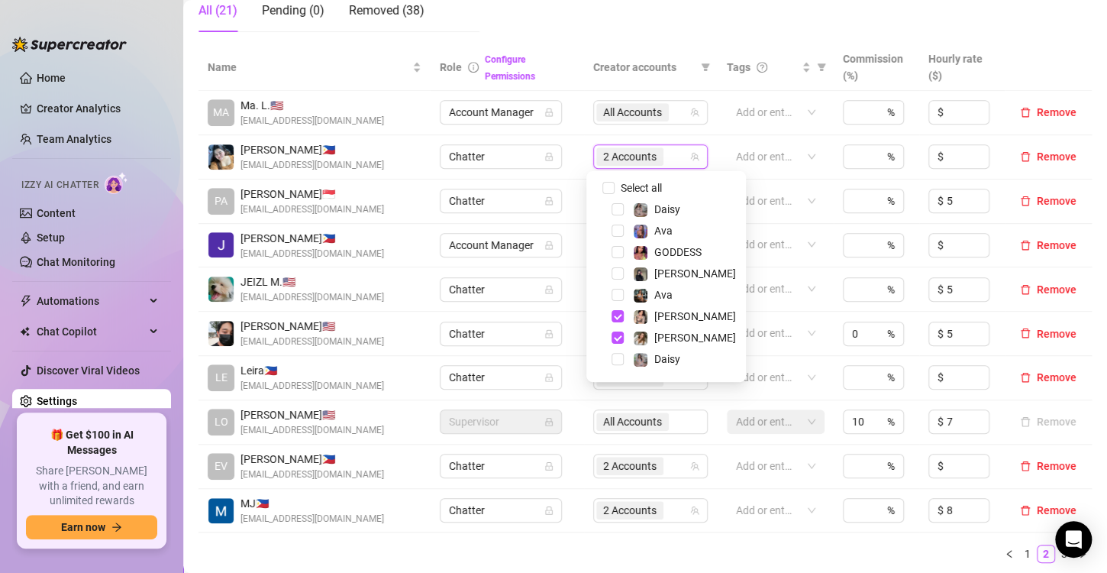
click at [622, 544] on ul "1 2 3" at bounding box center [645, 553] width 893 height 18
